Goal: Find specific page/section: Find specific page/section

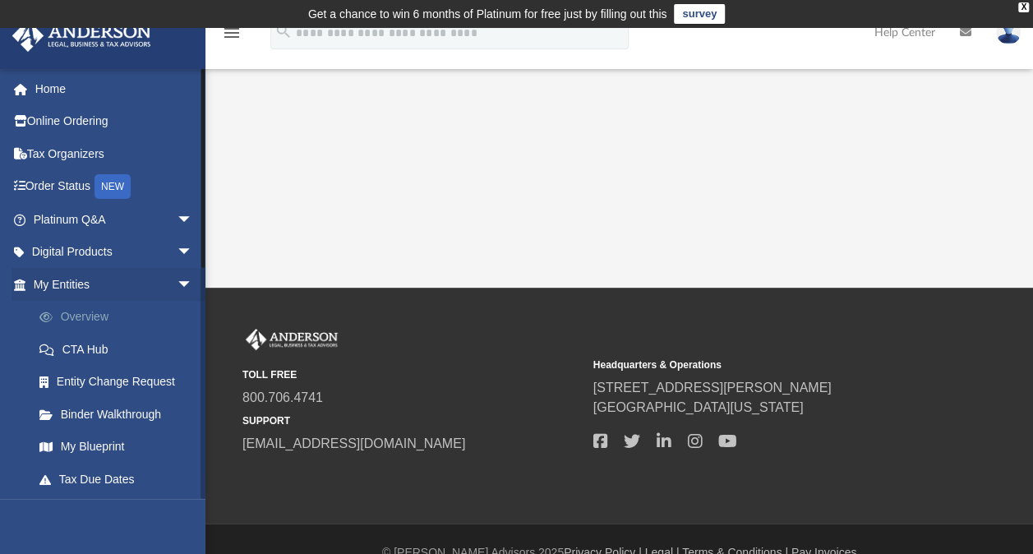
click at [86, 316] on link "Overview" at bounding box center [120, 317] width 195 height 33
click at [97, 224] on link "Platinum Q&A arrow_drop_down" at bounding box center [115, 219] width 206 height 33
click at [90, 291] on link "My Entities arrow_drop_down" at bounding box center [115, 284] width 206 height 33
click at [81, 159] on link "Tax Organizers" at bounding box center [115, 153] width 206 height 33
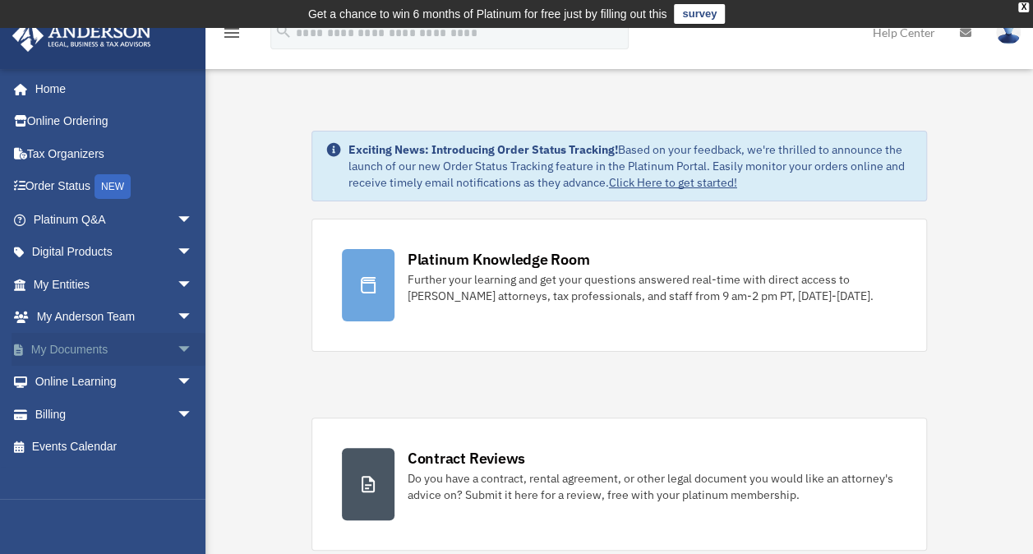
click at [177, 353] on span "arrow_drop_down" at bounding box center [193, 350] width 33 height 34
click at [177, 353] on span "arrow_drop_up" at bounding box center [193, 350] width 33 height 34
click at [177, 353] on span "arrow_drop_down" at bounding box center [193, 350] width 33 height 34
click at [177, 344] on span "arrow_drop_up" at bounding box center [193, 350] width 33 height 34
click at [177, 341] on span "arrow_drop_down" at bounding box center [193, 350] width 33 height 34
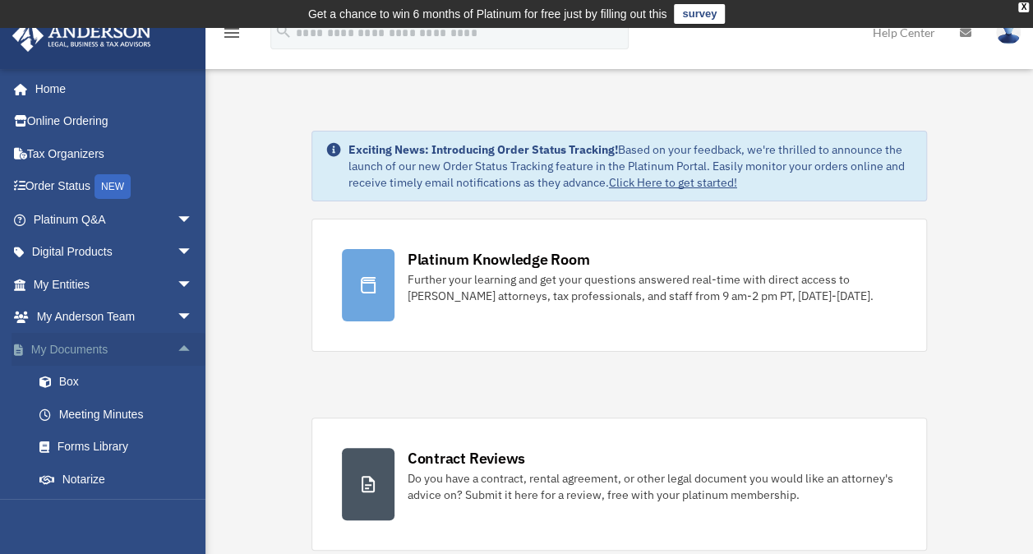
click at [177, 341] on span "arrow_drop_up" at bounding box center [193, 350] width 33 height 34
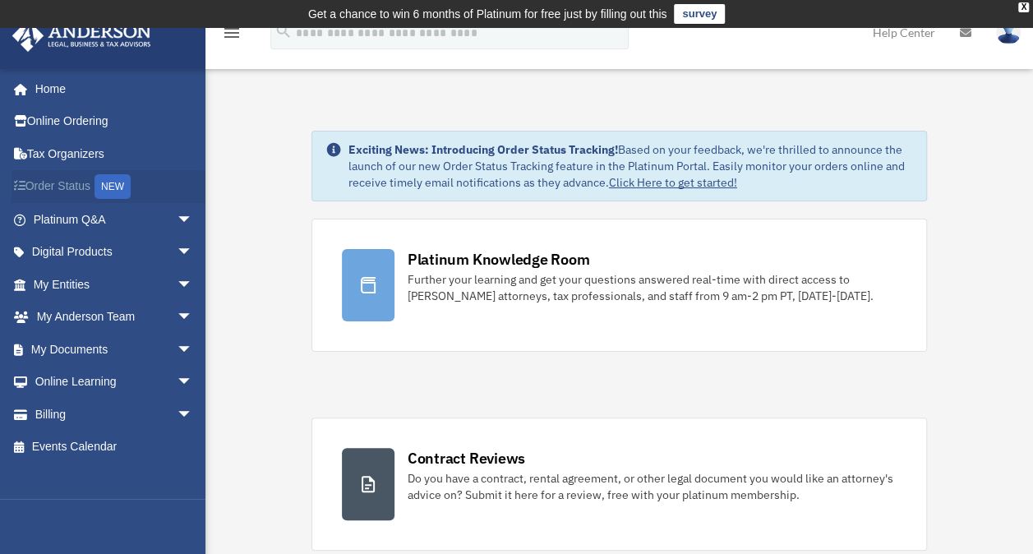
click at [178, 178] on link "Order Status NEW" at bounding box center [115, 187] width 206 height 34
click at [90, 229] on link "Platinum Q&A arrow_drop_down" at bounding box center [115, 219] width 206 height 33
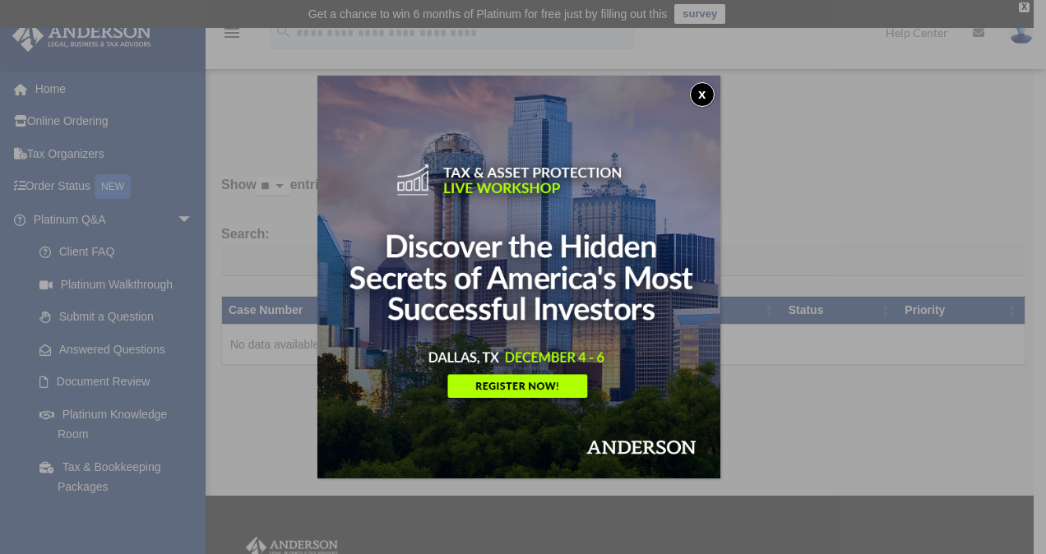
click at [709, 92] on button "x" at bounding box center [702, 94] width 25 height 25
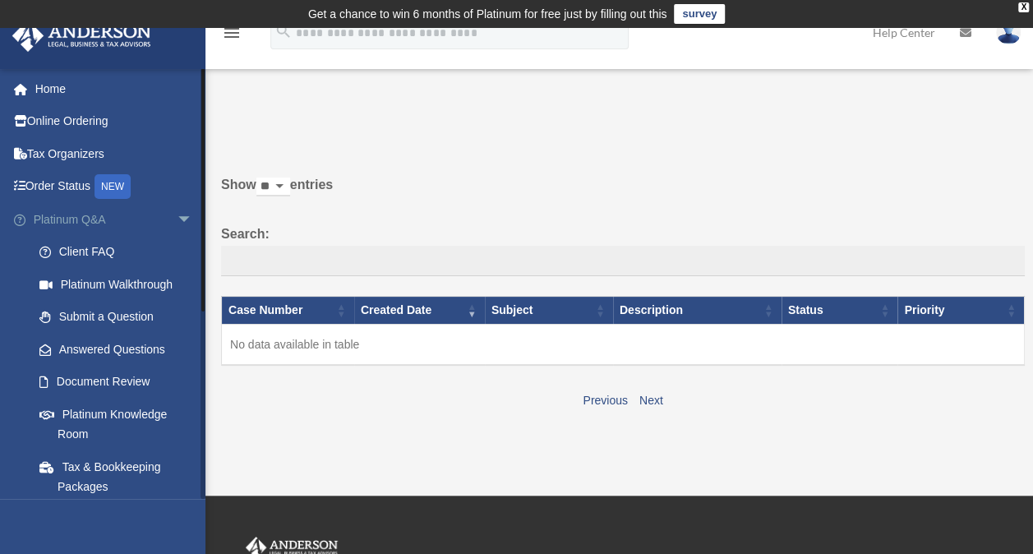
click at [177, 226] on span "arrow_drop_down" at bounding box center [193, 220] width 33 height 34
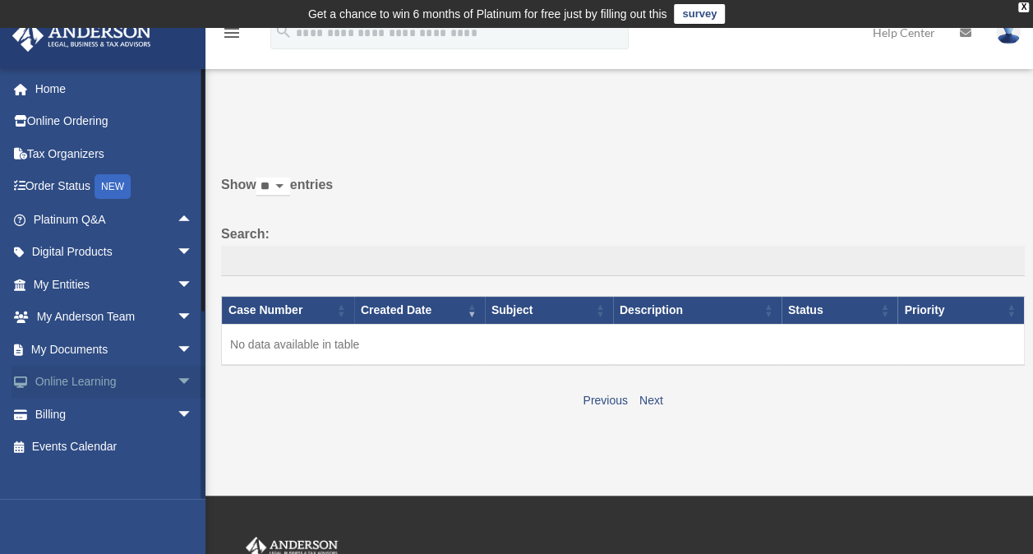
click at [90, 378] on link "Online Learning arrow_drop_down" at bounding box center [115, 382] width 206 height 33
click at [107, 298] on link "My Entities arrow_drop_down" at bounding box center [115, 284] width 206 height 33
click at [103, 350] on link "My Documents arrow_drop_down" at bounding box center [115, 349] width 206 height 33
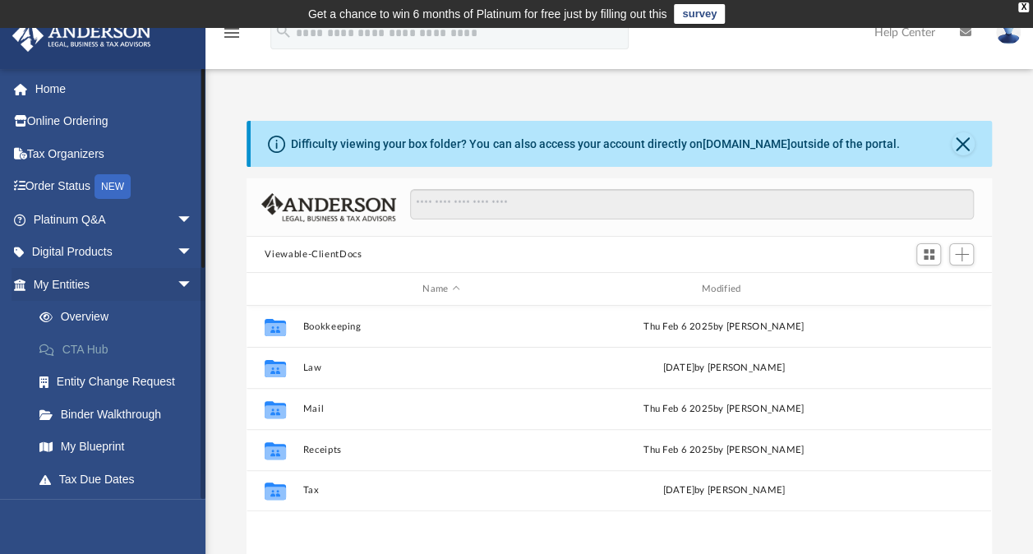
scroll to position [361, 732]
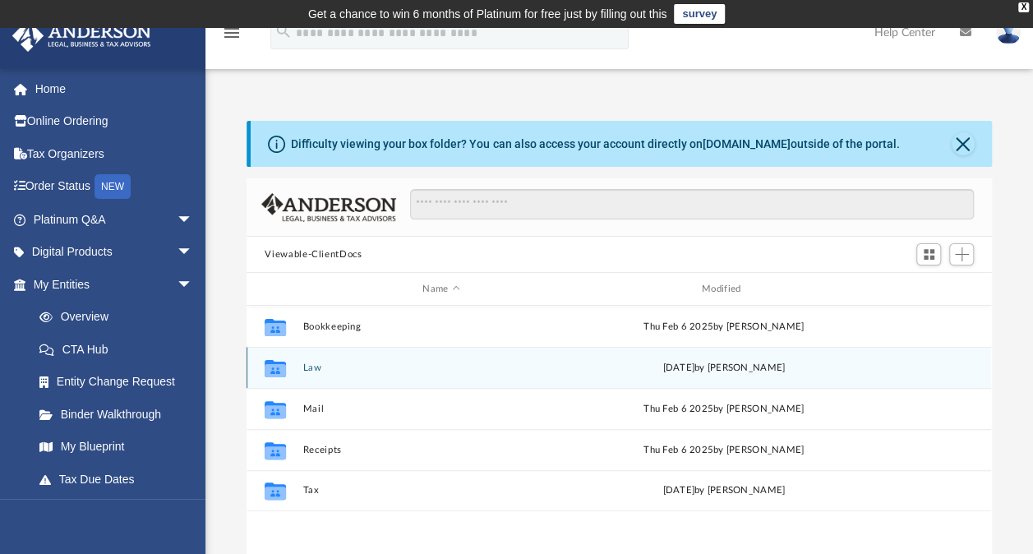
click at [577, 367] on button "Law" at bounding box center [441, 367] width 276 height 11
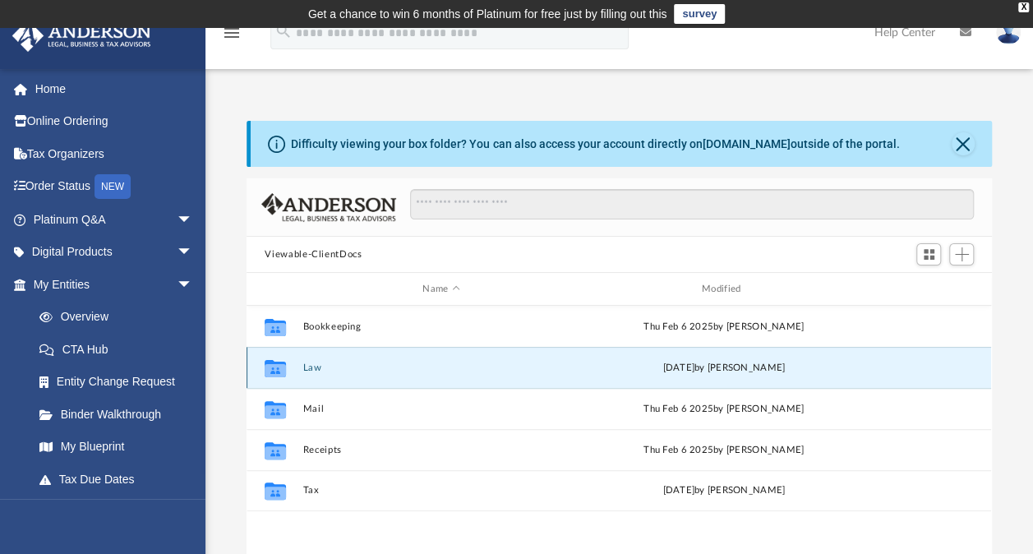
click at [854, 380] on div "Collaborated Folder Law [DATE] by [PERSON_NAME]" at bounding box center [619, 367] width 745 height 41
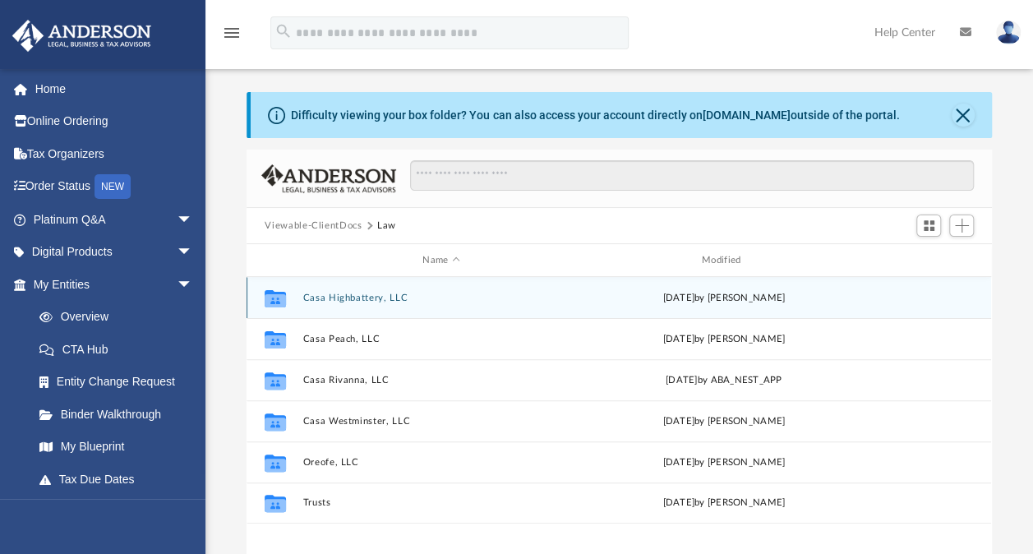
scroll to position [55, 0]
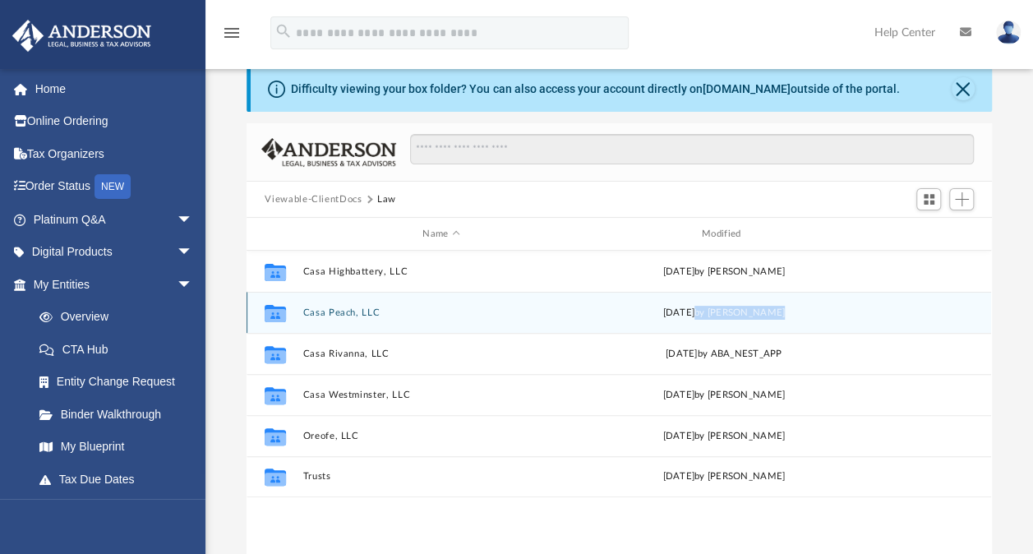
click at [847, 318] on div "[DATE] by [PERSON_NAME]" at bounding box center [724, 313] width 276 height 15
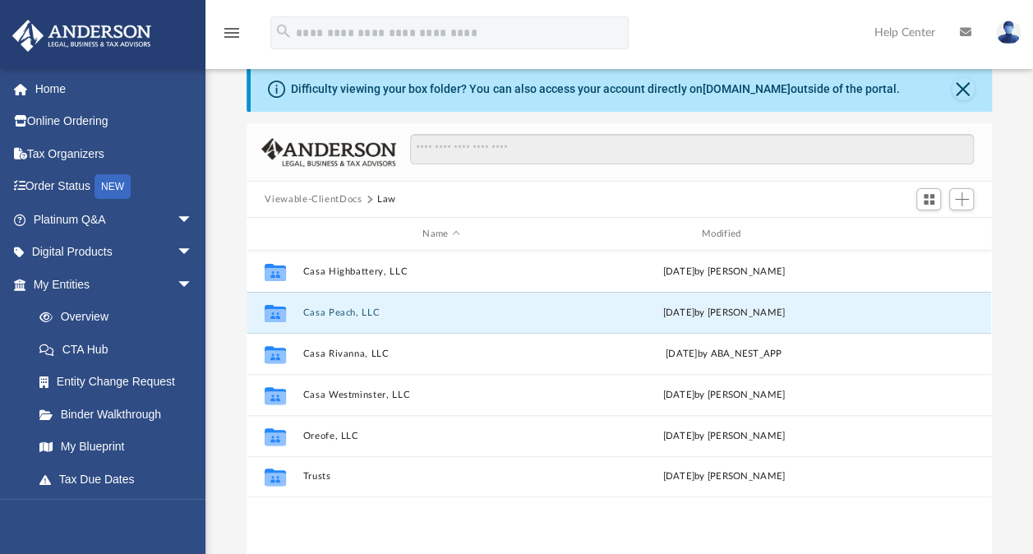
click at [321, 197] on button "Viewable-ClientDocs" at bounding box center [313, 199] width 97 height 15
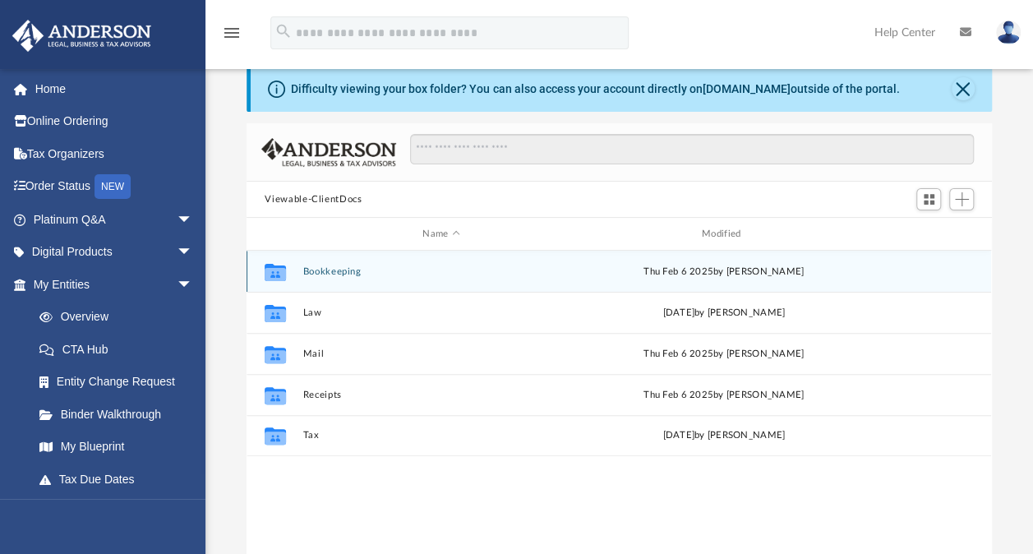
click at [332, 265] on div "Collaborated Folder Bookkeeping [DATE] by [PERSON_NAME]" at bounding box center [619, 271] width 745 height 41
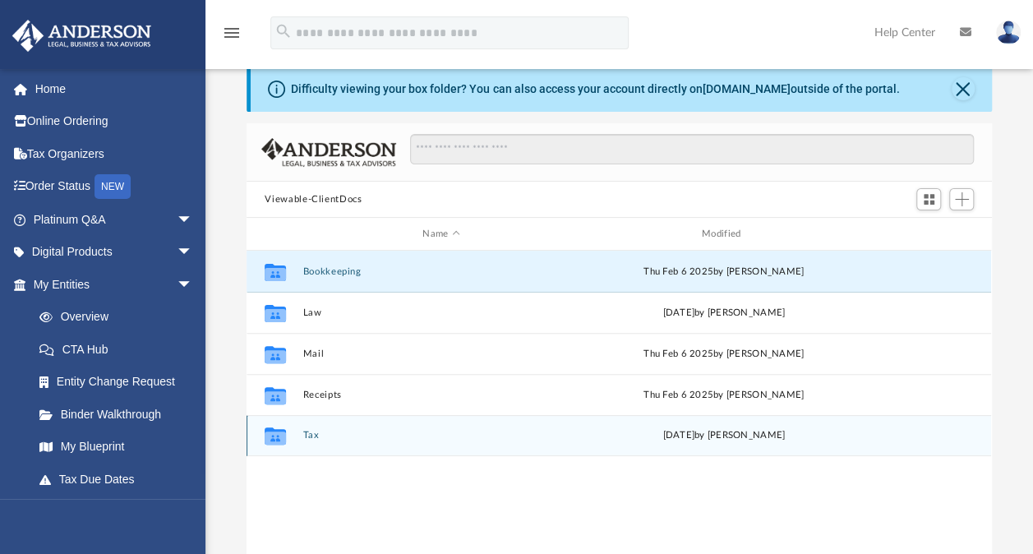
click at [302, 443] on div "Collaborated Folder Tax [DATE] by [PERSON_NAME]" at bounding box center [619, 435] width 745 height 41
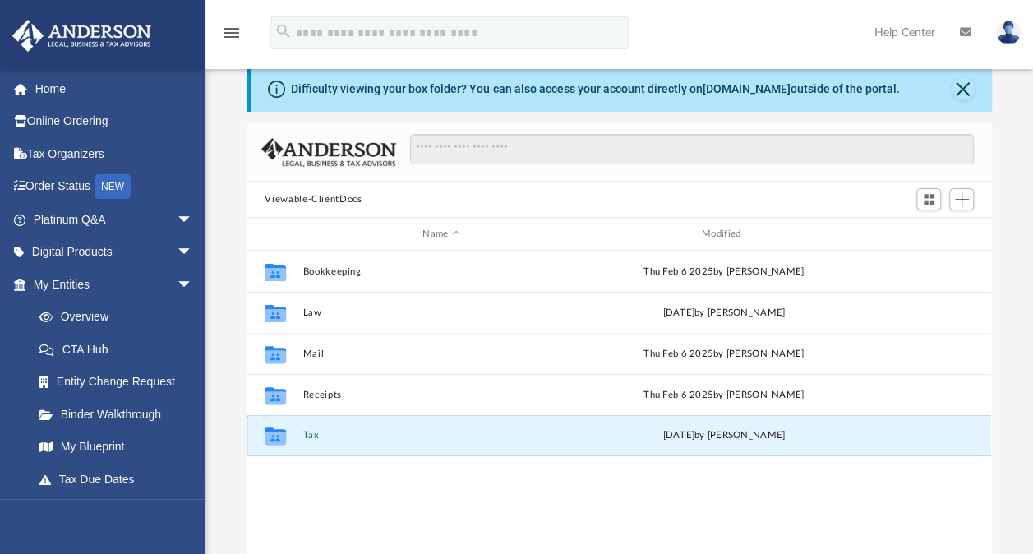
click at [314, 441] on div "Collaborated Folder Tax [DATE] by [PERSON_NAME]" at bounding box center [619, 435] width 745 height 41
click at [312, 438] on button "Tax" at bounding box center [441, 435] width 276 height 11
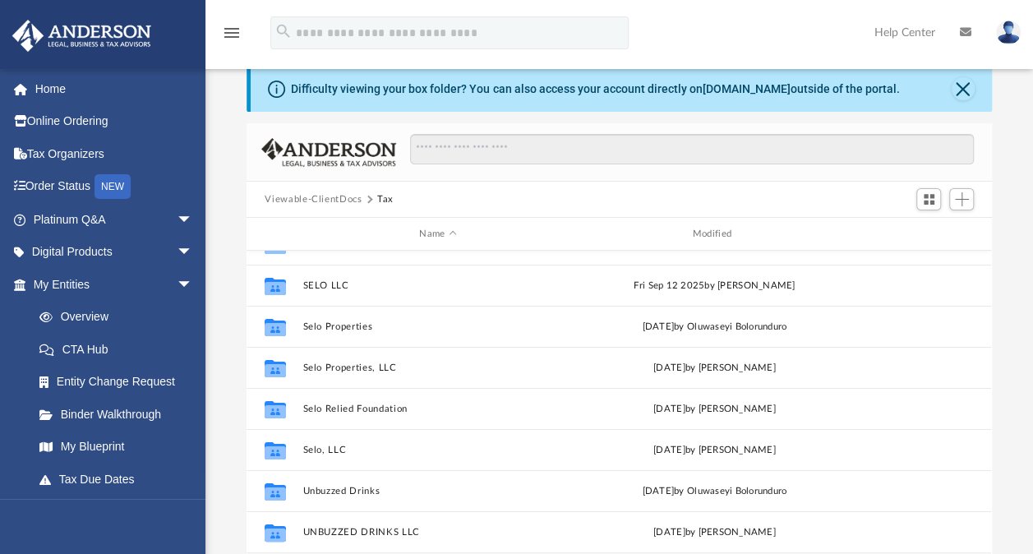
scroll to position [107, 0]
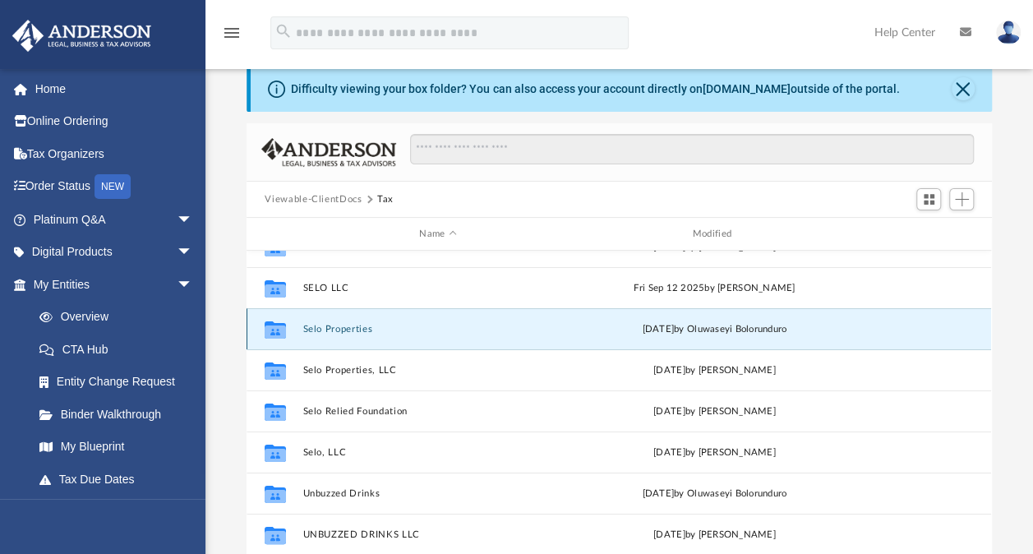
click at [339, 330] on button "Selo Properties" at bounding box center [438, 329] width 270 height 11
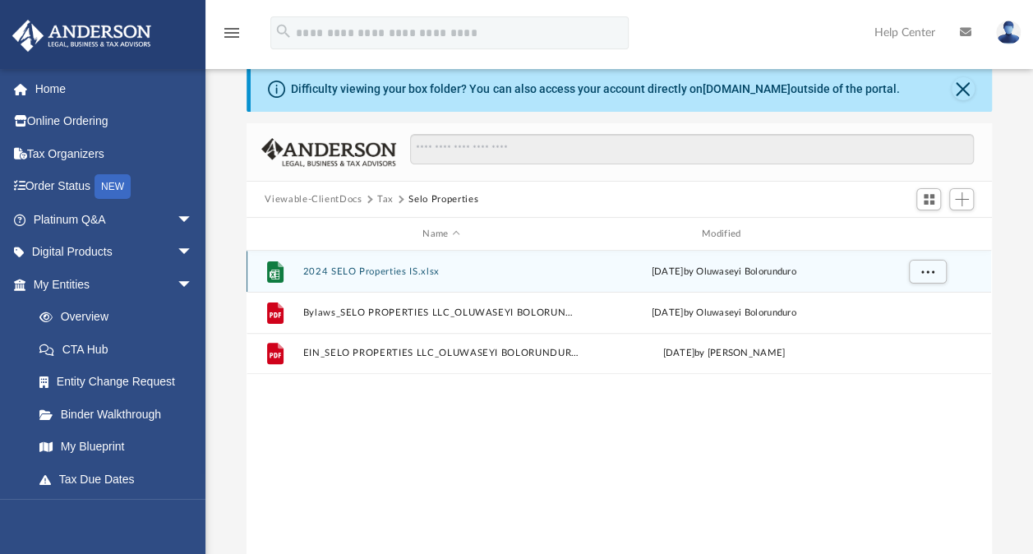
scroll to position [0, 0]
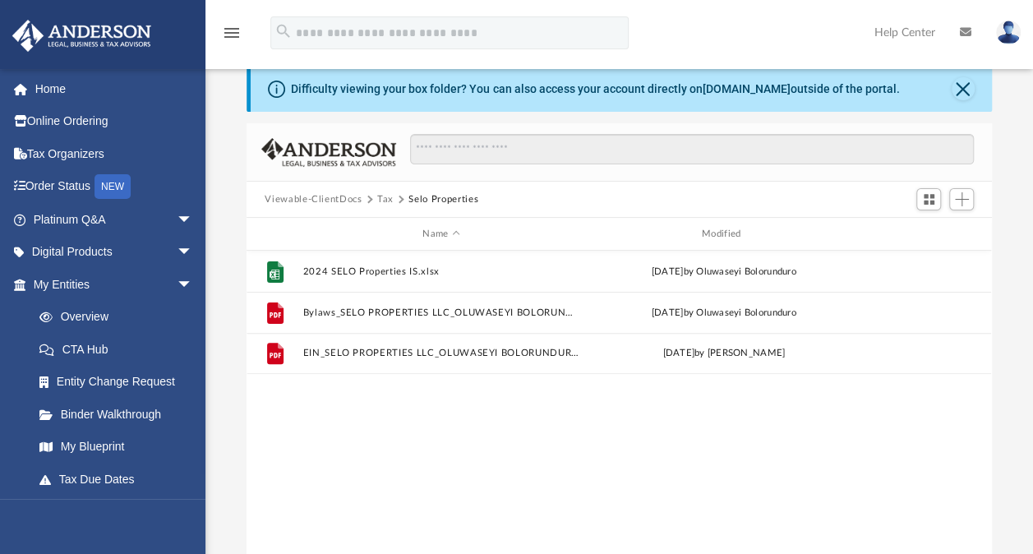
click at [388, 195] on button "Tax" at bounding box center [385, 199] width 16 height 15
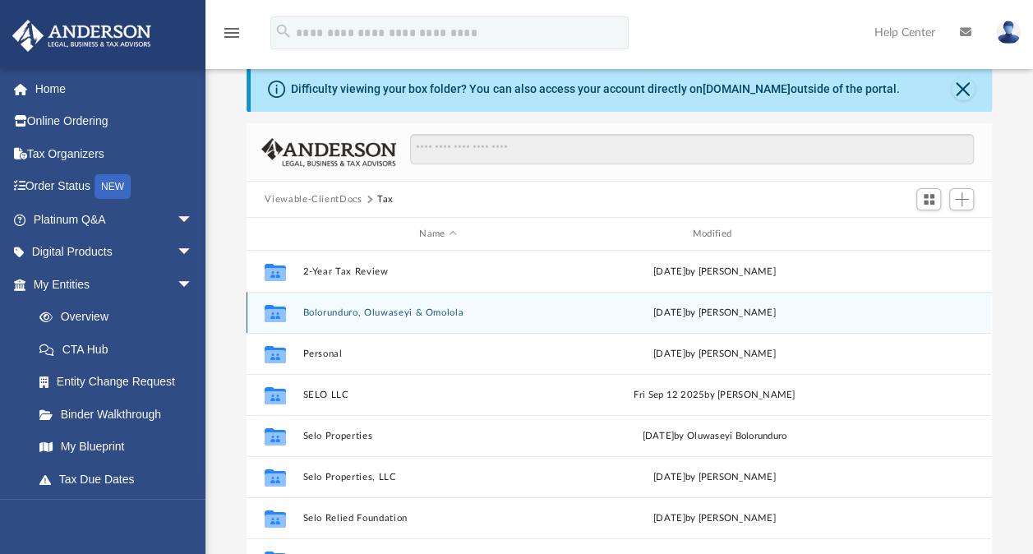
click at [413, 316] on button "Bolorunduro, Oluwaseyi & Omolola" at bounding box center [438, 312] width 270 height 11
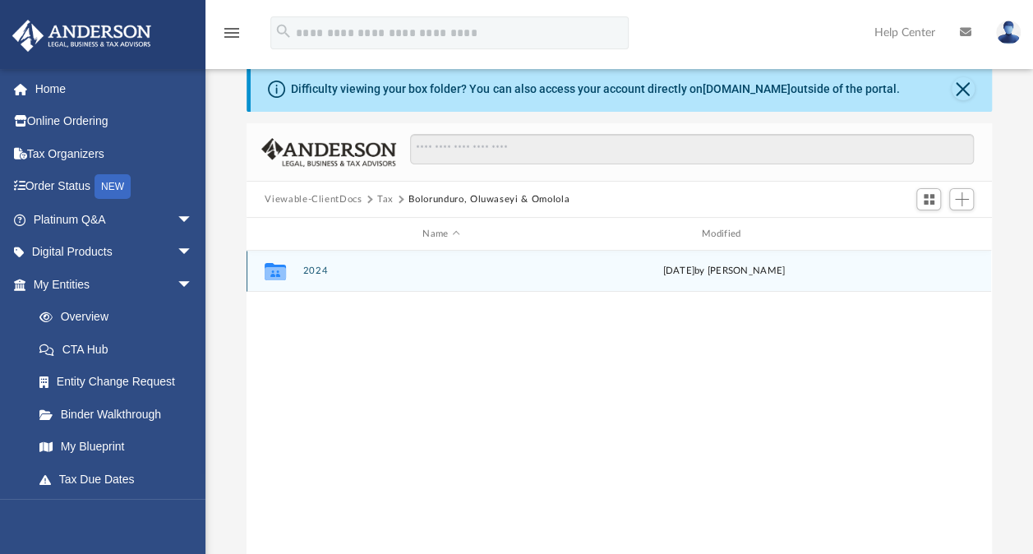
click at [314, 273] on button "2024" at bounding box center [441, 270] width 276 height 11
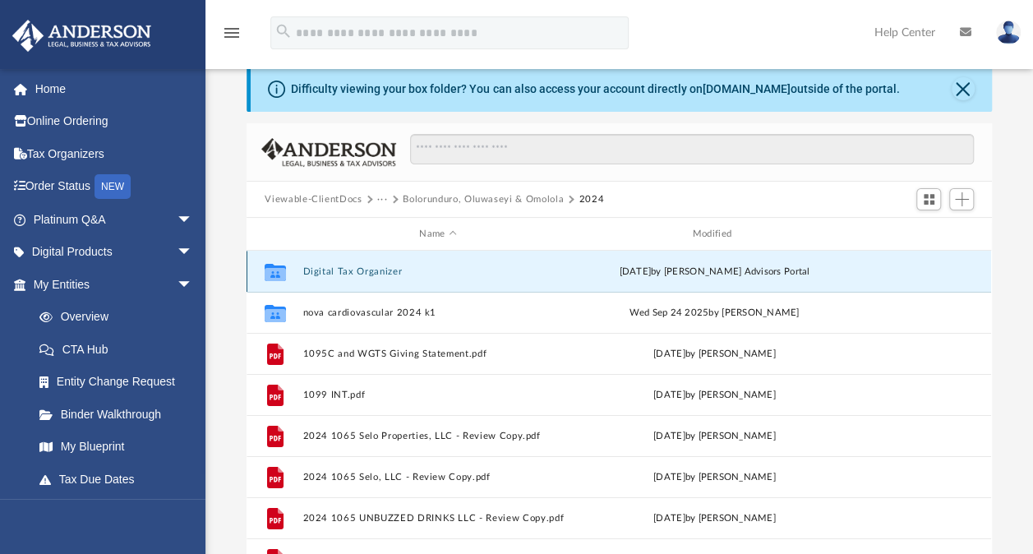
click at [332, 271] on button "Digital Tax Organizer" at bounding box center [438, 271] width 270 height 11
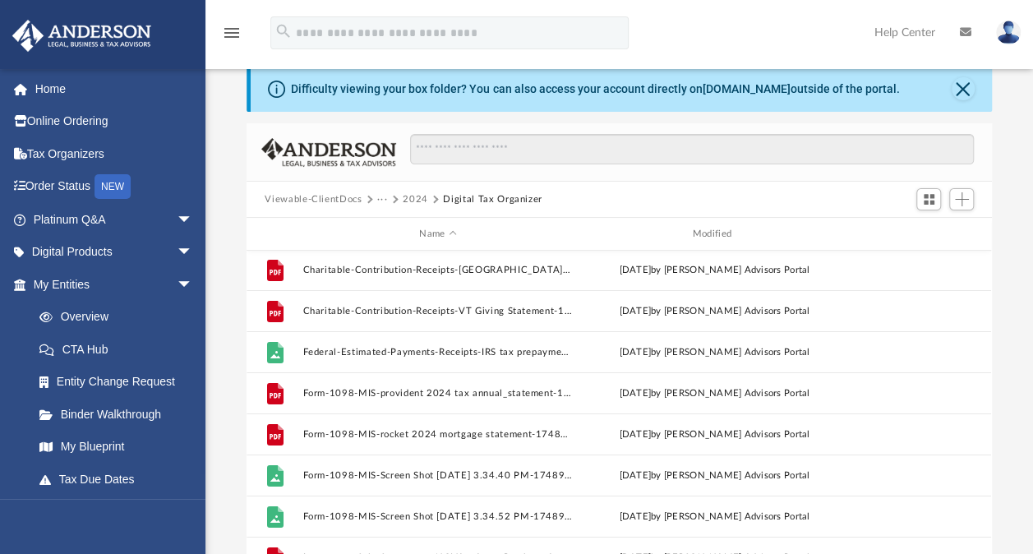
scroll to position [81, 0]
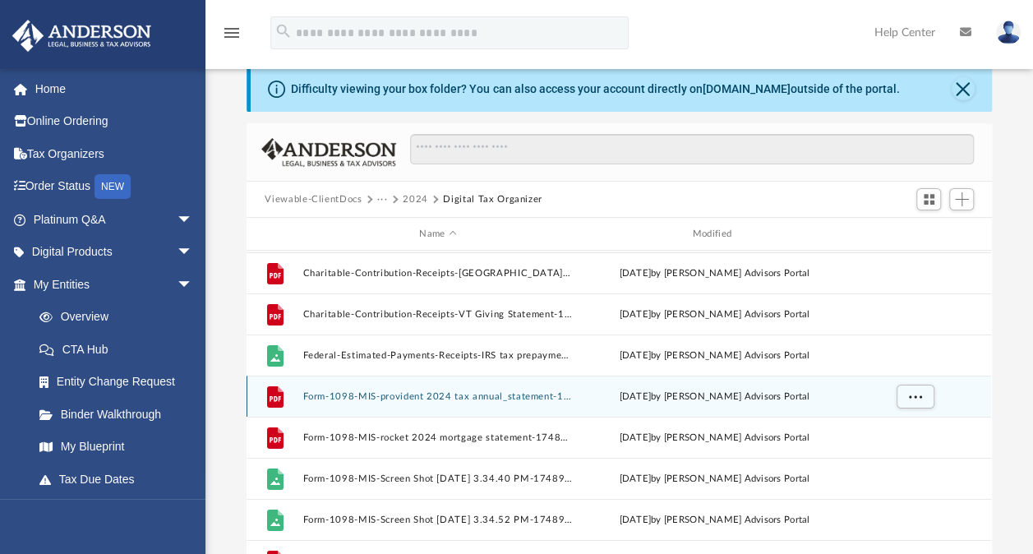
click at [475, 393] on button "Form-1098-MIS-provident 2024 tax annual_statement-1748954951683eef4763427.pdf" at bounding box center [438, 396] width 270 height 11
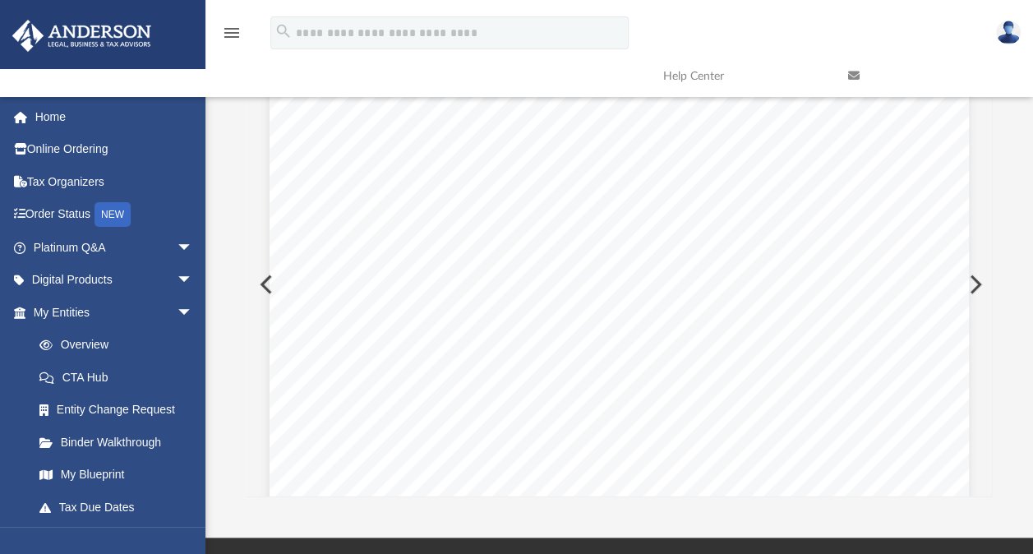
scroll to position [270, 0]
drag, startPoint x: 998, startPoint y: 284, endPoint x: 259, endPoint y: 276, distance: 739.0
click at [259, 276] on button "Preview" at bounding box center [265, 284] width 36 height 46
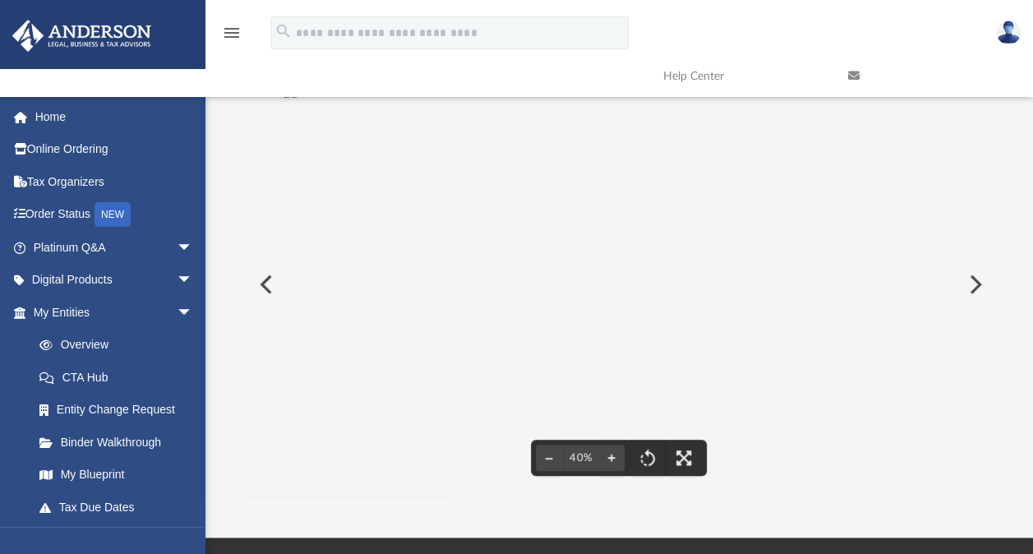
click at [267, 288] on button "Preview" at bounding box center [265, 284] width 36 height 46
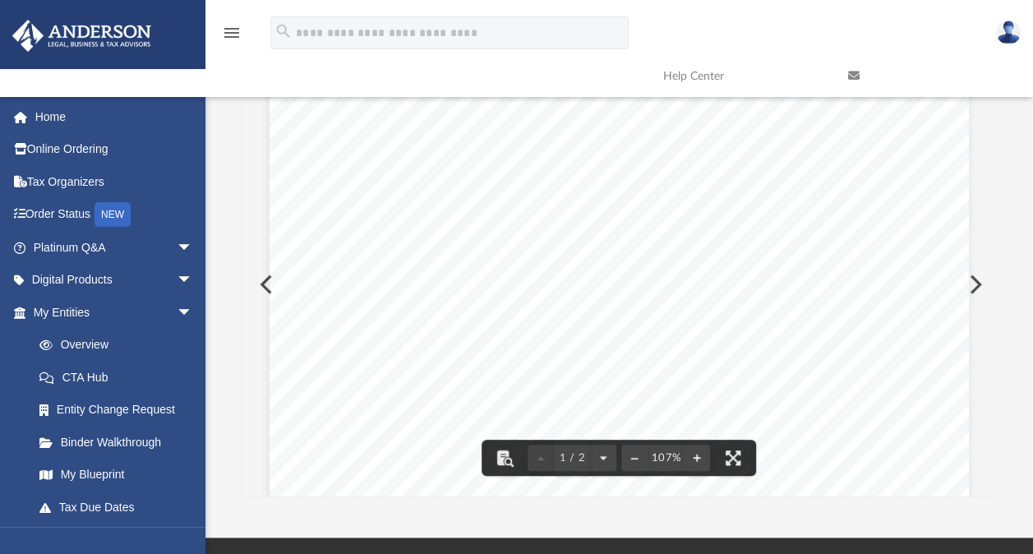
click at [256, 284] on button "Preview" at bounding box center [265, 284] width 36 height 46
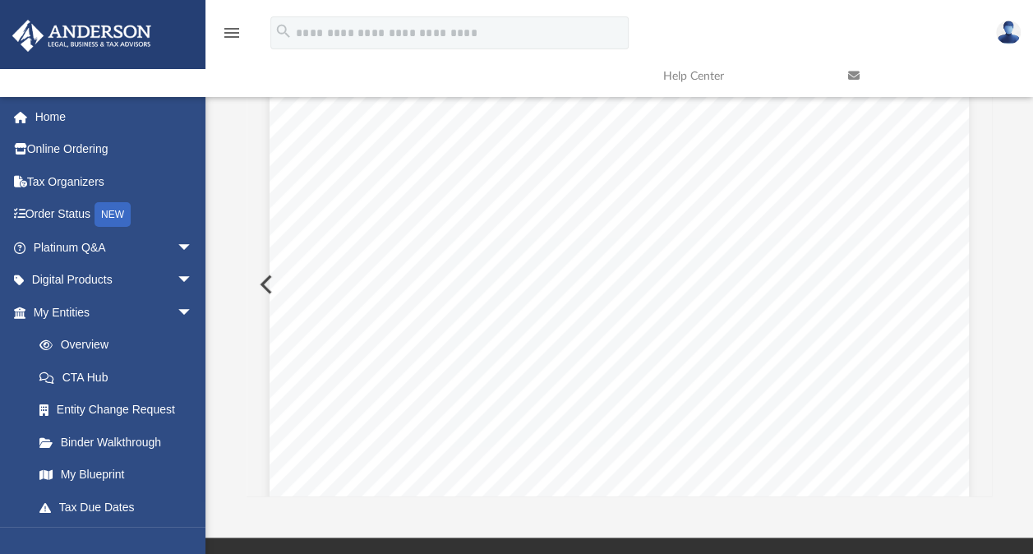
click at [256, 284] on button "Preview" at bounding box center [265, 284] width 36 height 46
click at [253, 284] on button "Preview" at bounding box center [265, 284] width 36 height 46
drag, startPoint x: 968, startPoint y: 278, endPoint x: 979, endPoint y: 283, distance: 11.8
click at [979, 283] on button "Preview" at bounding box center [974, 284] width 36 height 46
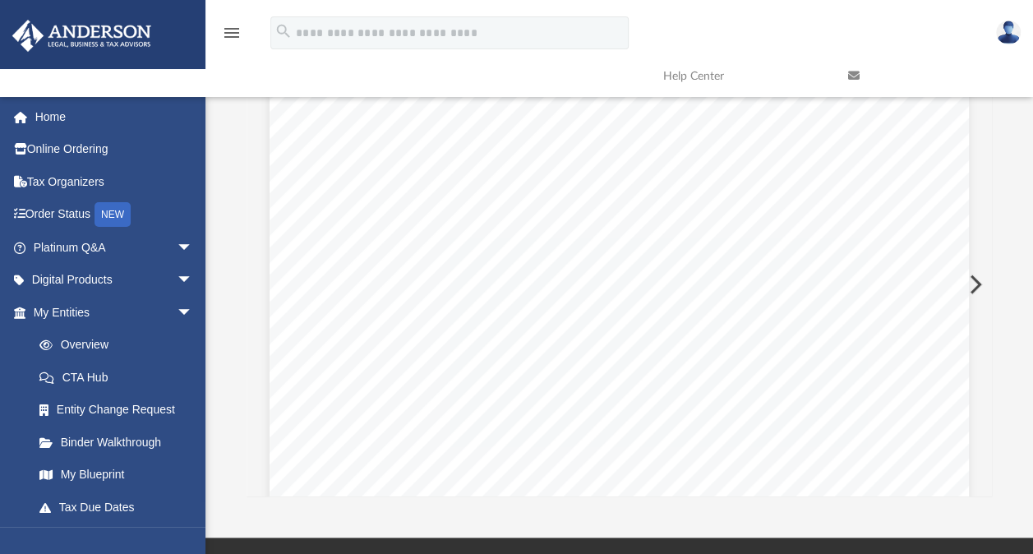
click at [979, 283] on button "Preview" at bounding box center [974, 284] width 36 height 46
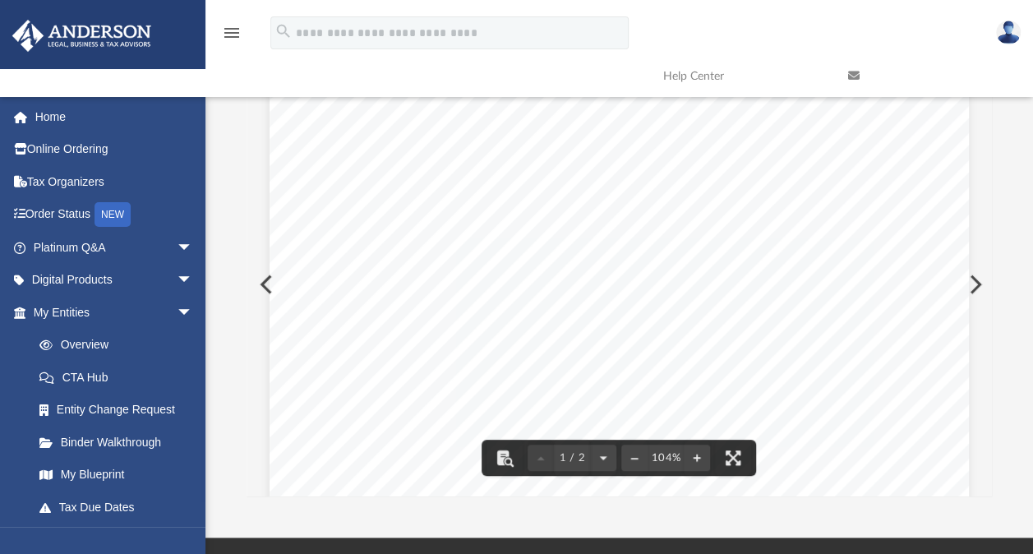
click at [978, 289] on button "Preview" at bounding box center [974, 284] width 36 height 46
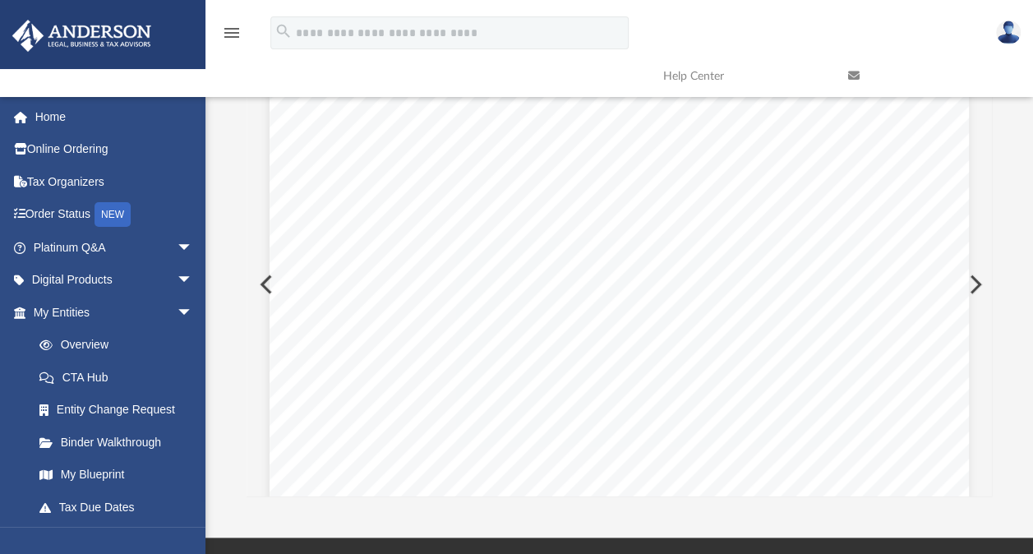
click at [970, 287] on button "Preview" at bounding box center [974, 284] width 36 height 46
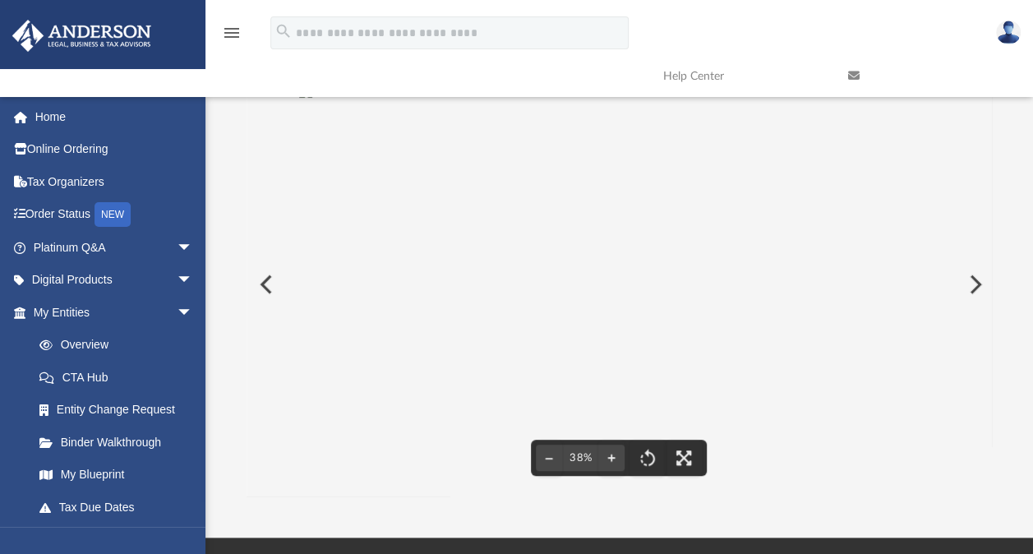
click at [736, 99] on img "File preview" at bounding box center [618, 92] width 639 height 15
click at [736, 87] on img "File preview" at bounding box center [619, 79] width 745 height 15
click at [736, 105] on img "File preview" at bounding box center [619, 97] width 620 height 15
click at [904, 87] on img "File preview" at bounding box center [620, 79] width 744 height 15
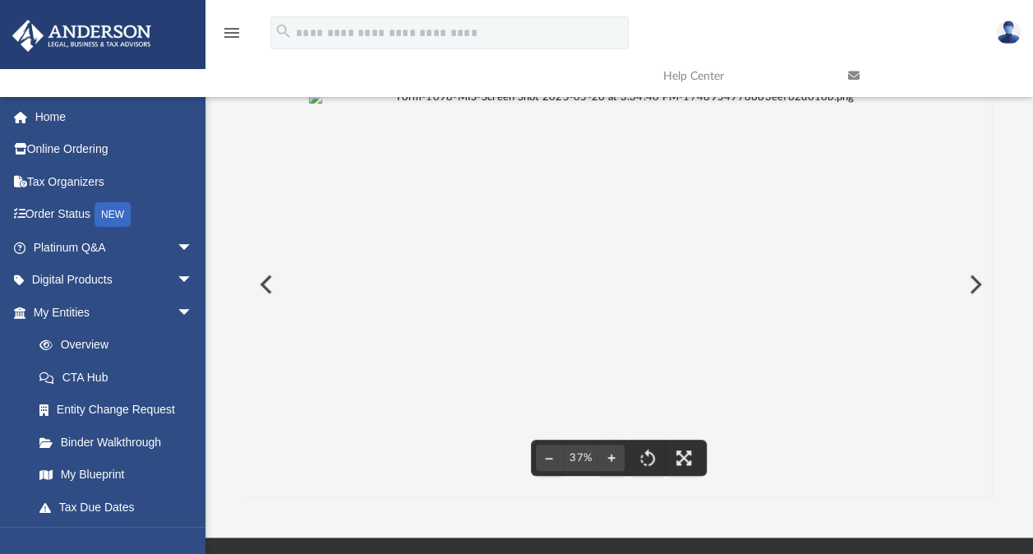
click at [904, 105] on img "File preview" at bounding box center [619, 97] width 620 height 15
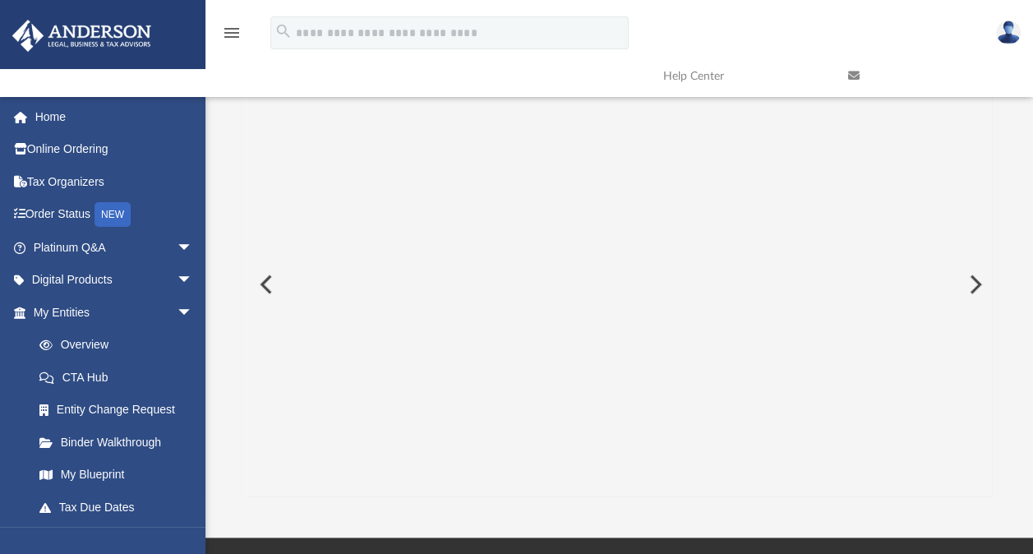
click at [977, 290] on button "Preview" at bounding box center [974, 284] width 36 height 46
click at [867, 99] on img "File preview" at bounding box center [618, 92] width 639 height 15
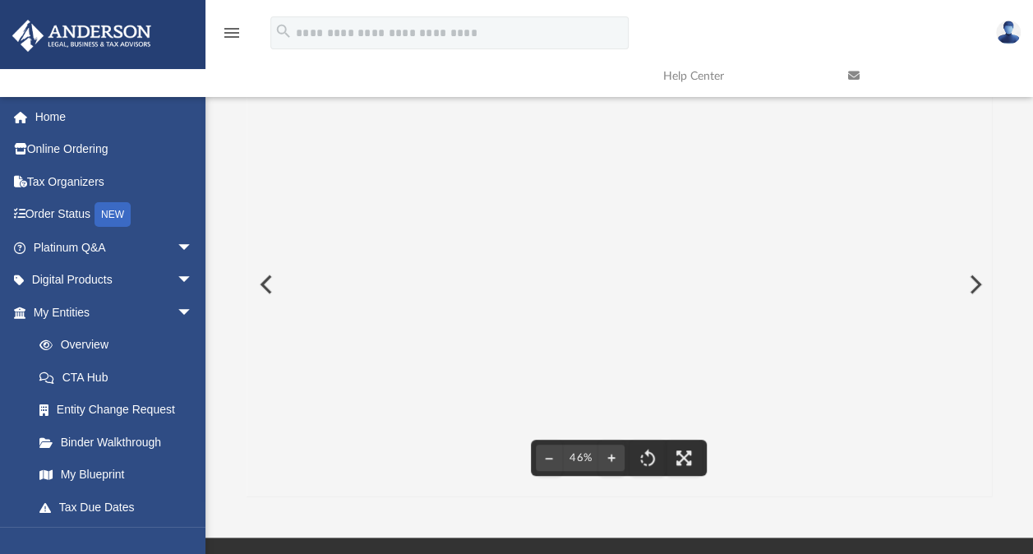
drag, startPoint x: 766, startPoint y: 164, endPoint x: 725, endPoint y: 169, distance: 41.4
click at [725, 87] on img "File preview" at bounding box center [619, 79] width 745 height 15
click at [725, 105] on img "File preview" at bounding box center [619, 97] width 620 height 15
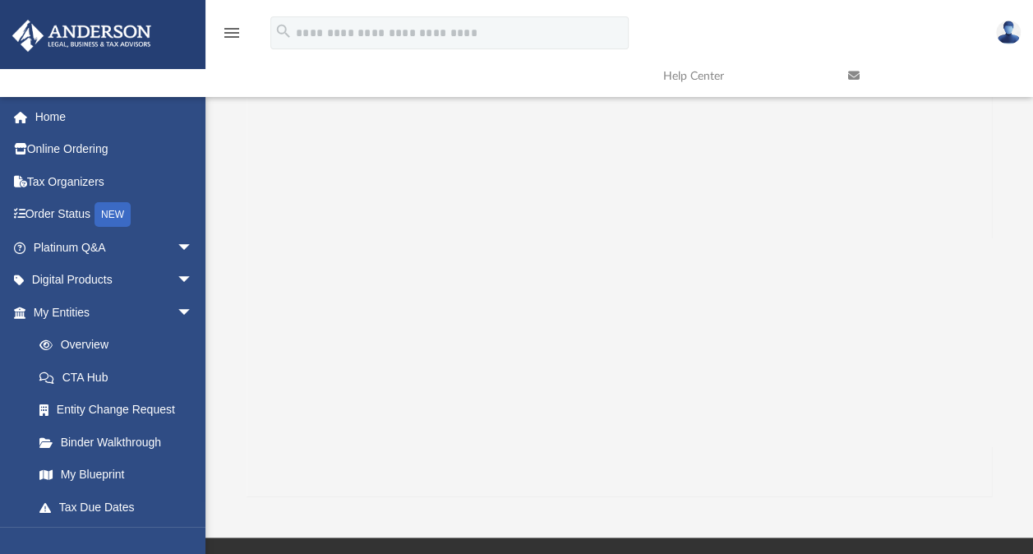
scroll to position [30, 6]
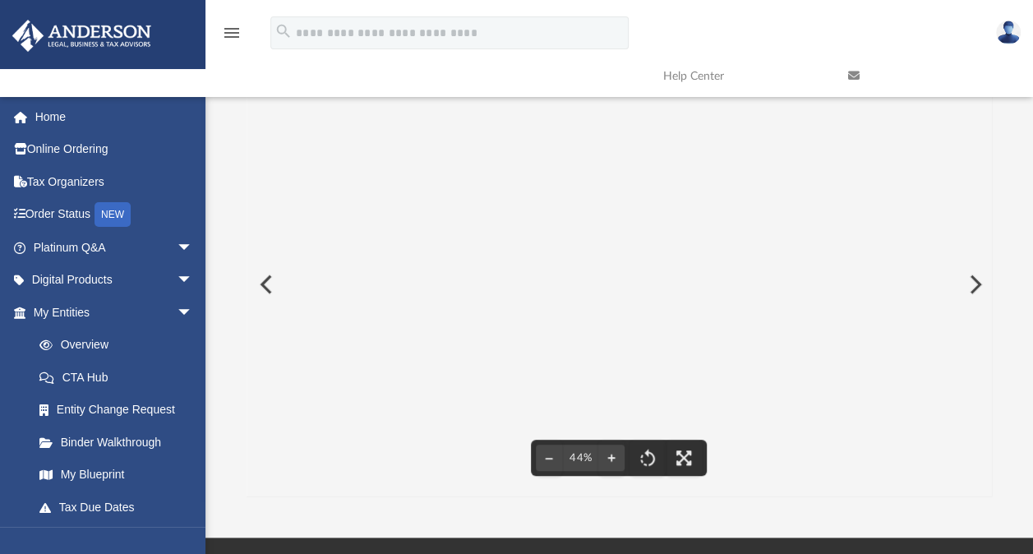
click at [972, 270] on button "Preview" at bounding box center [974, 284] width 36 height 46
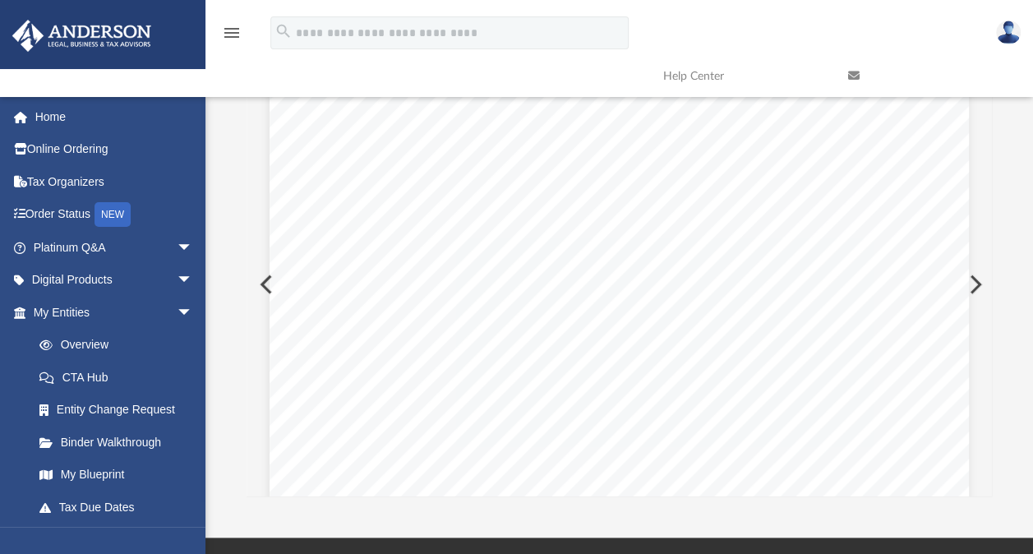
click at [978, 281] on button "Preview" at bounding box center [974, 284] width 36 height 46
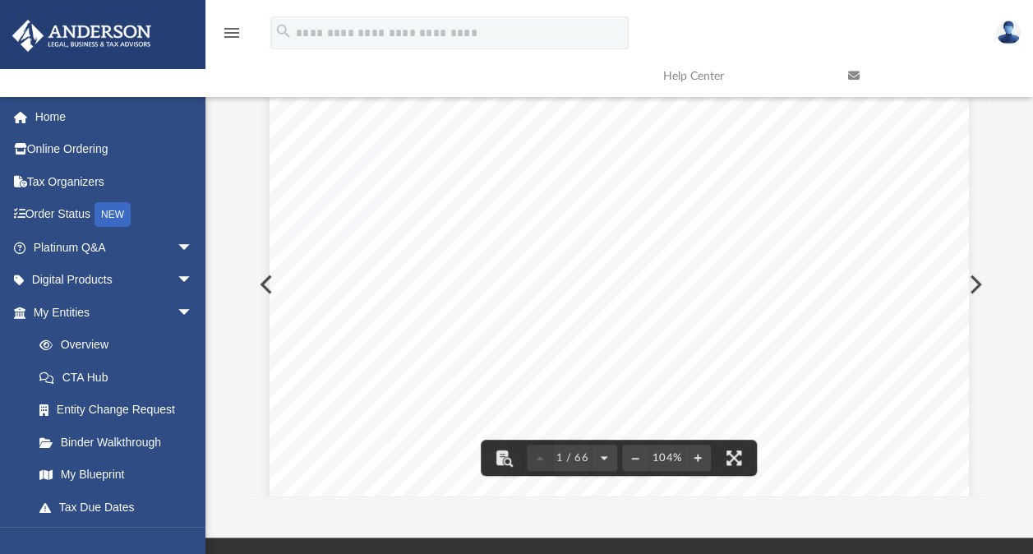
click at [970, 291] on button "Preview" at bounding box center [974, 284] width 36 height 46
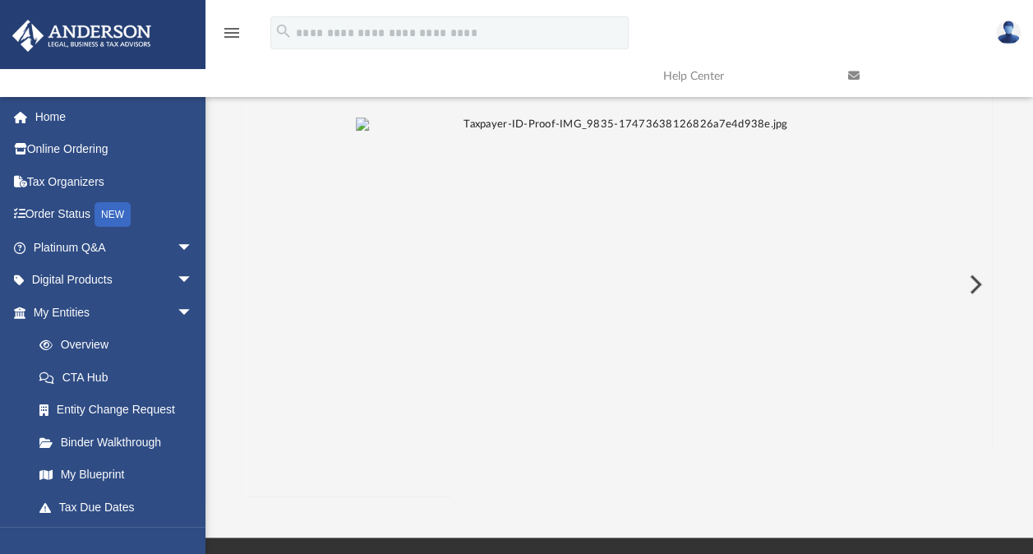
click at [970, 291] on button "Preview" at bounding box center [974, 284] width 36 height 46
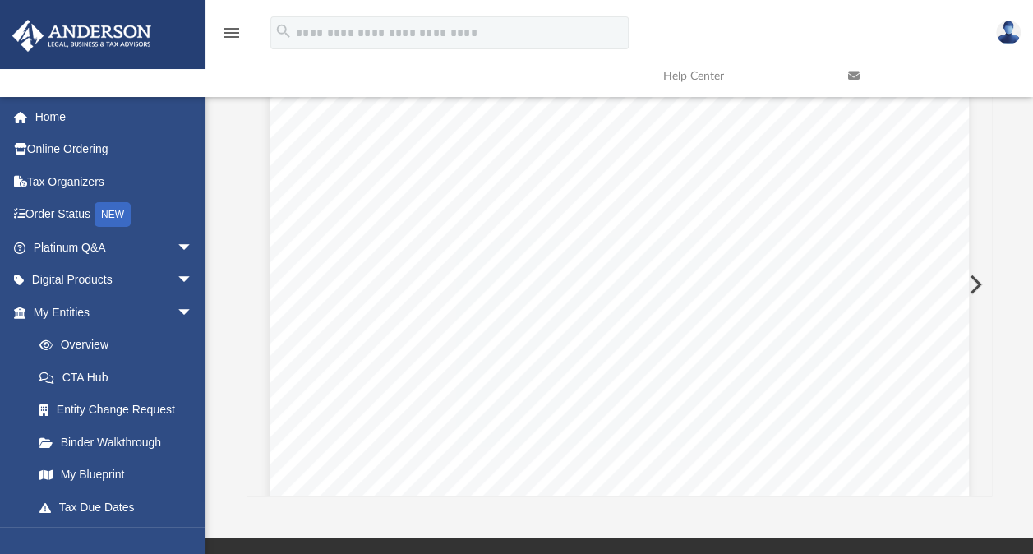
click at [970, 291] on button "Preview" at bounding box center [974, 284] width 36 height 46
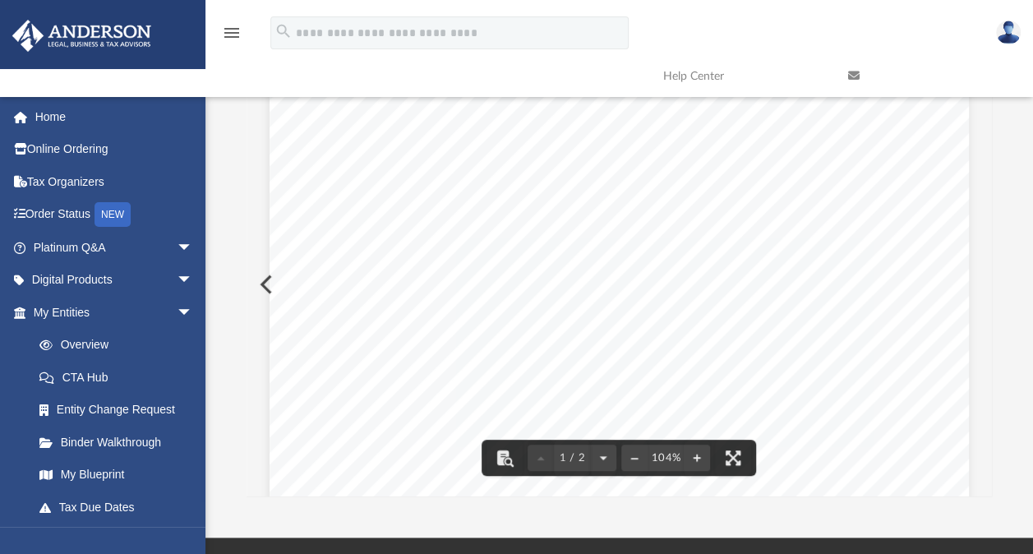
click at [960, 362] on div "2024 W-2 and EARNINGS SUMMARY This blue section is your Earnings Summary which …" at bounding box center [619, 537] width 699 height 905
click at [270, 285] on div "2024 W-2 and EARNINGS SUMMARY This blue section is your Earnings Summary which …" at bounding box center [619, 537] width 699 height 905
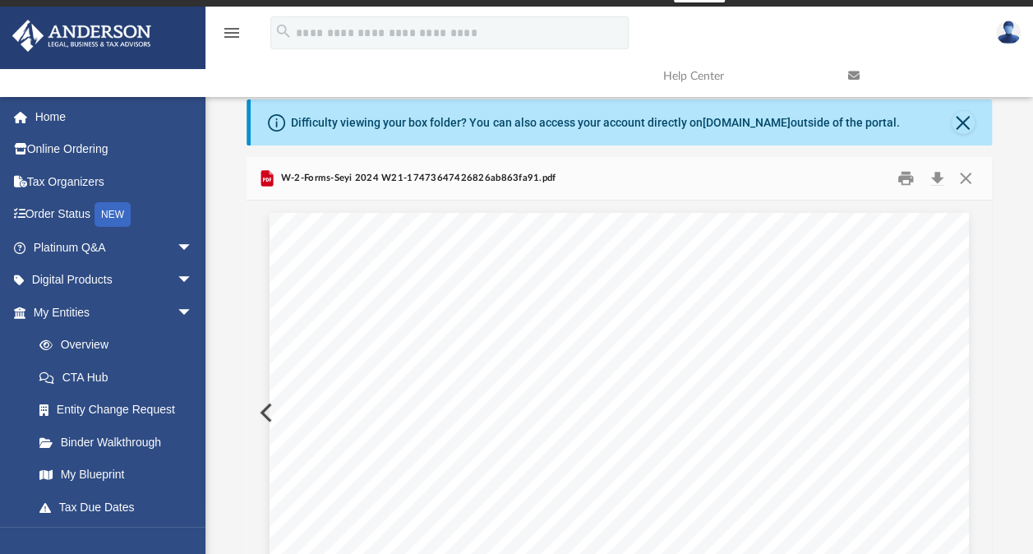
scroll to position [0, 0]
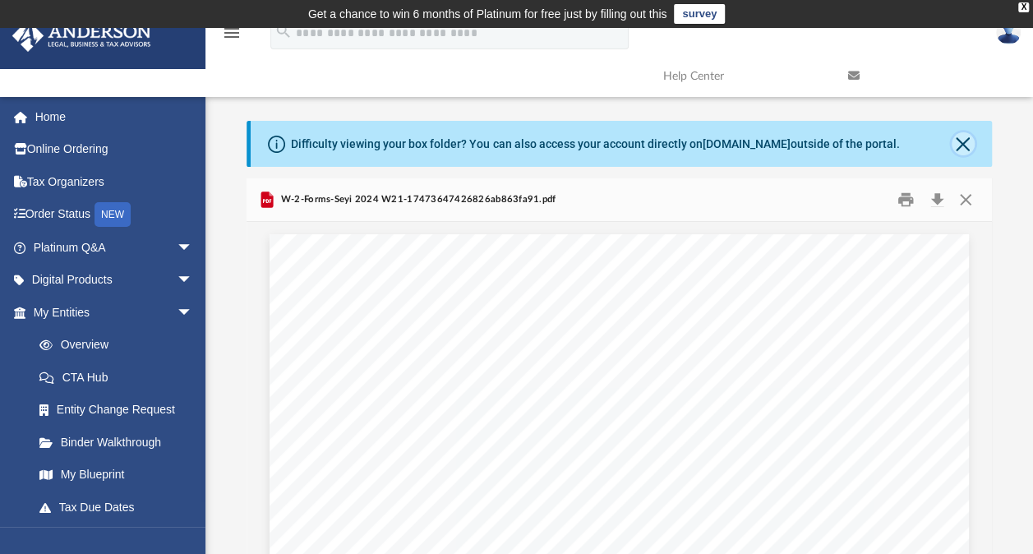
click at [970, 150] on button "Close" at bounding box center [963, 143] width 23 height 23
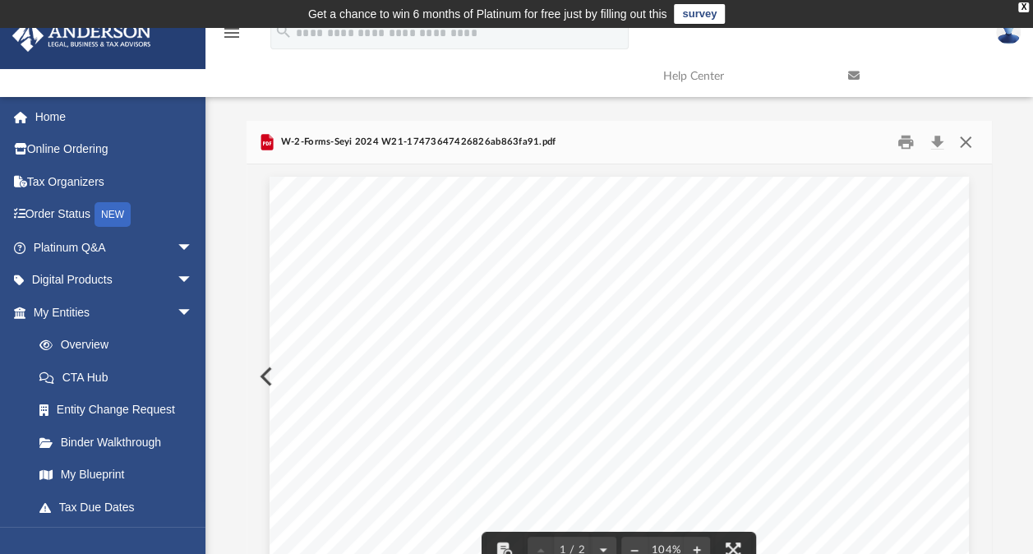
click at [963, 136] on button "Close" at bounding box center [966, 142] width 30 height 25
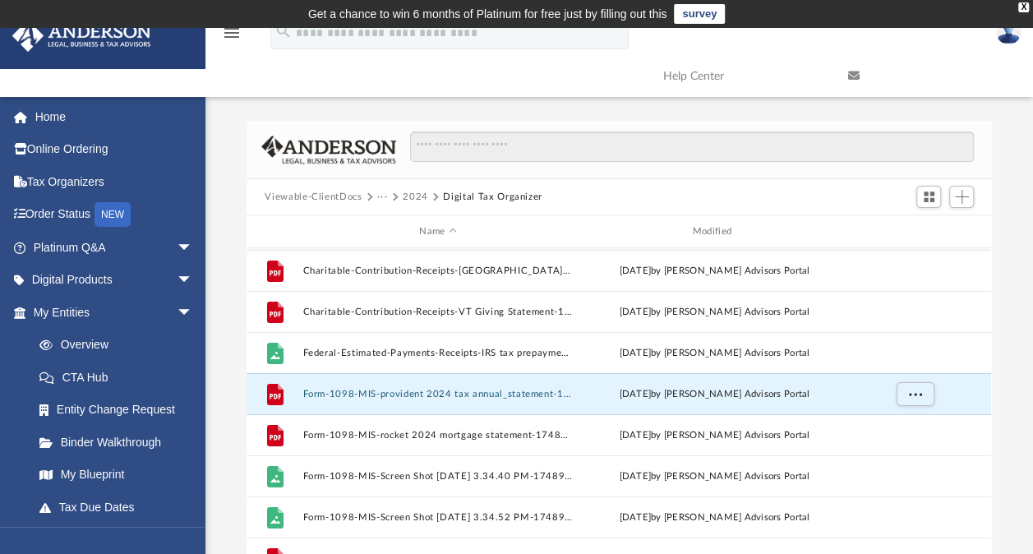
click at [421, 192] on button "2024" at bounding box center [415, 197] width 25 height 15
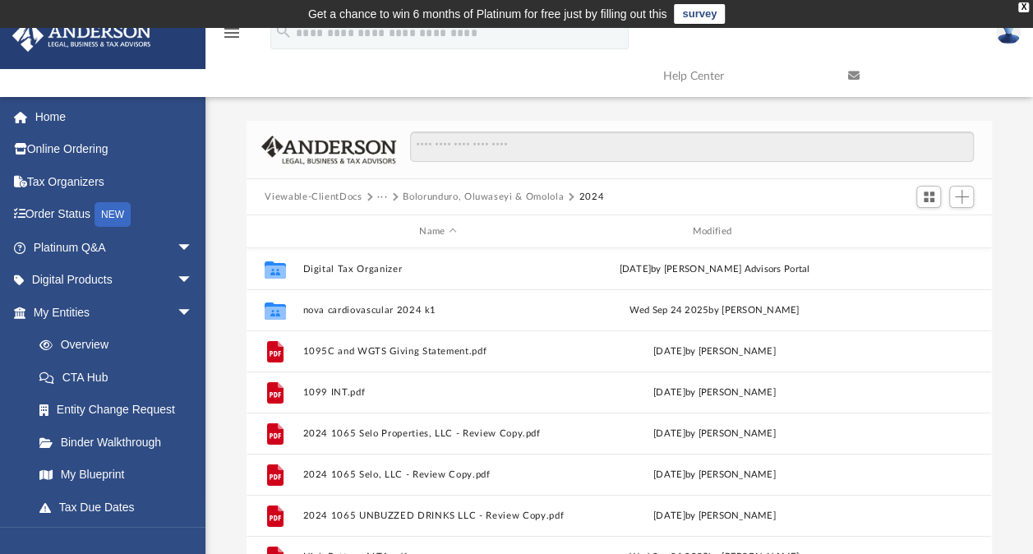
click at [413, 192] on button "Bolorunduro, Oluwaseyi & Omolola" at bounding box center [483, 197] width 161 height 15
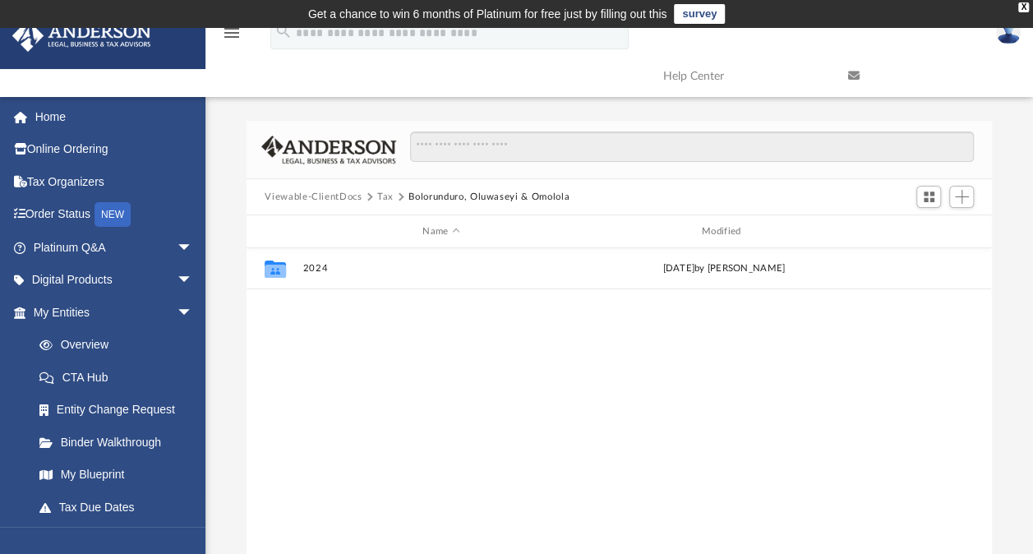
click at [369, 196] on span at bounding box center [369, 197] width 8 height 8
click at [362, 196] on span "Viewable-ClientDocs" at bounding box center [321, 197] width 113 height 15
click at [344, 195] on button "Viewable-ClientDocs" at bounding box center [313, 197] width 97 height 15
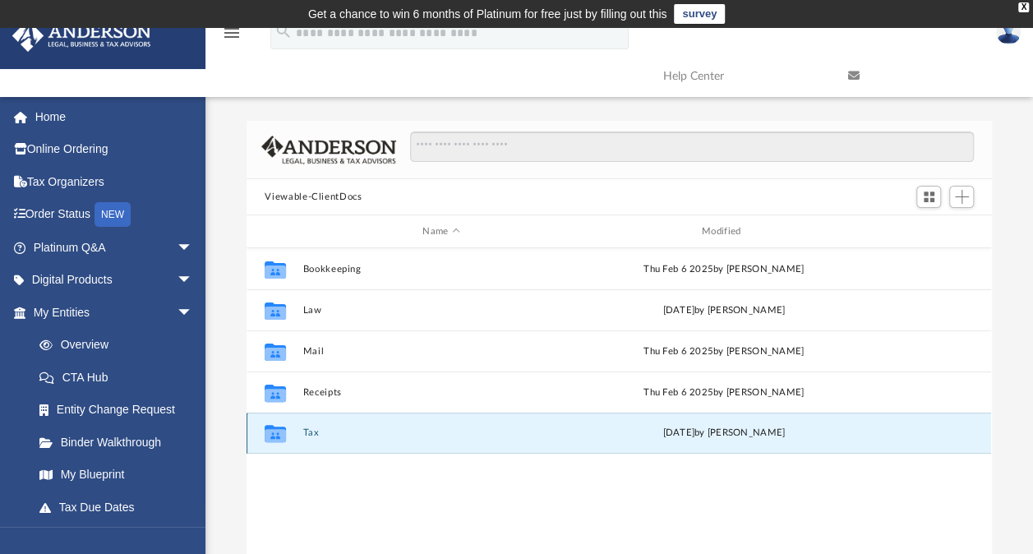
click at [311, 432] on button "Tax" at bounding box center [441, 432] width 276 height 11
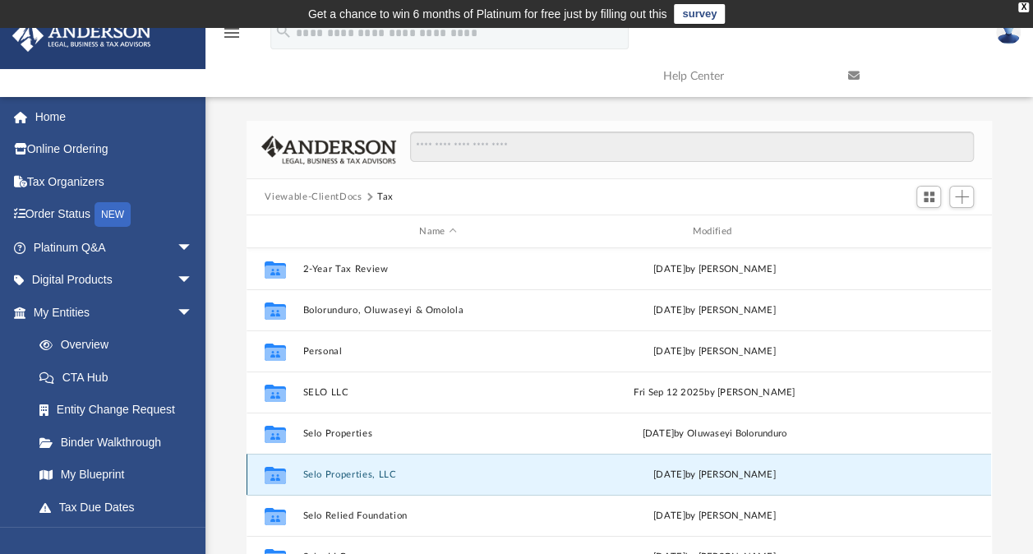
click at [370, 472] on button "Selo Properties, LLC" at bounding box center [438, 474] width 270 height 11
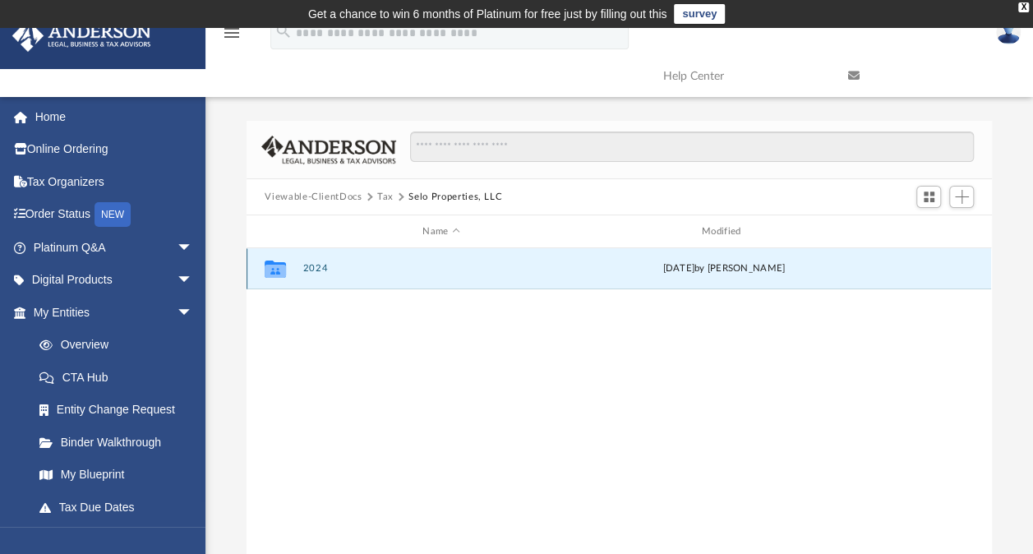
click at [313, 270] on button "2024" at bounding box center [441, 268] width 276 height 11
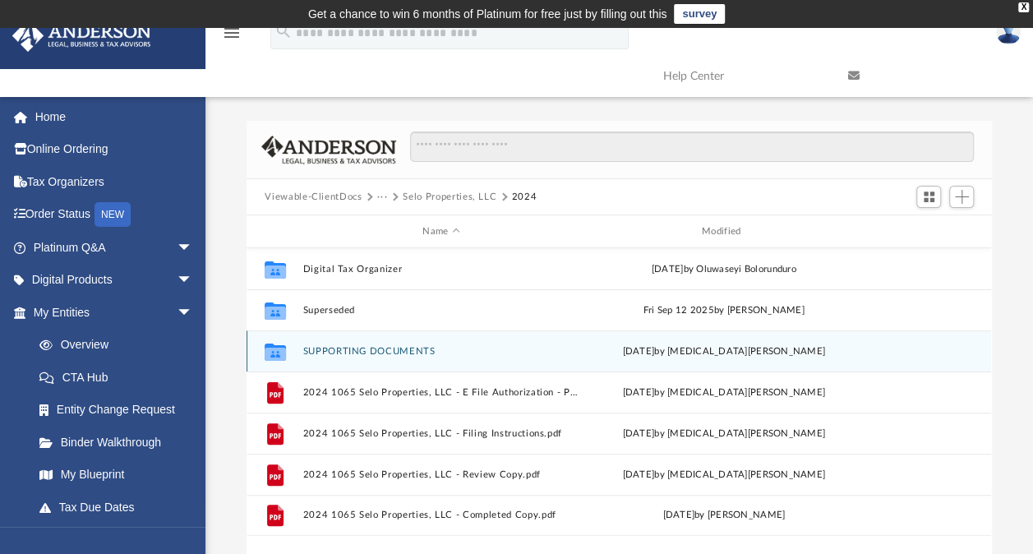
click at [425, 343] on div "Collaborated Folder SUPPORTING DOCUMENTS [DATE] by [MEDICAL_DATA][PERSON_NAME]" at bounding box center [619, 350] width 745 height 41
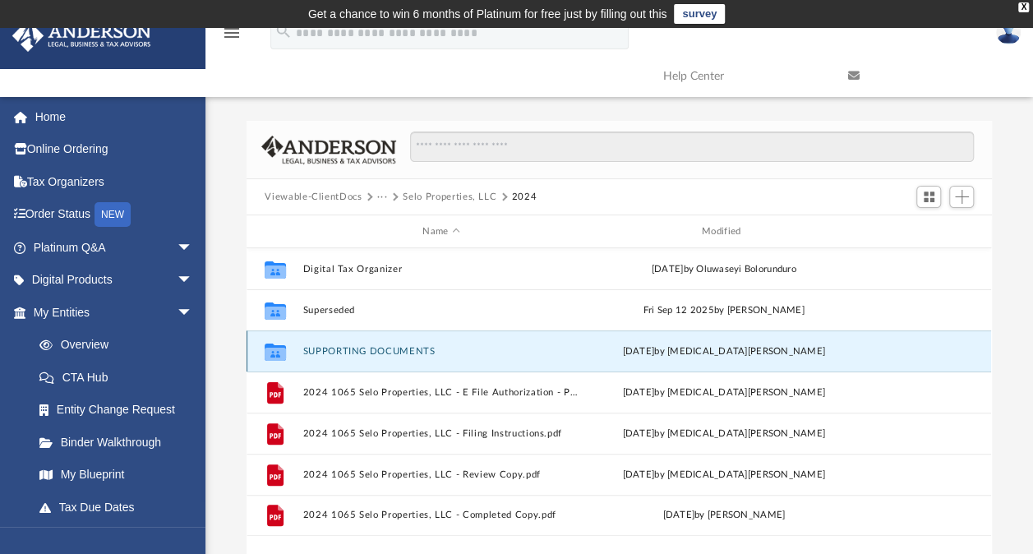
click at [402, 350] on button "SUPPORTING DOCUMENTS" at bounding box center [441, 351] width 276 height 11
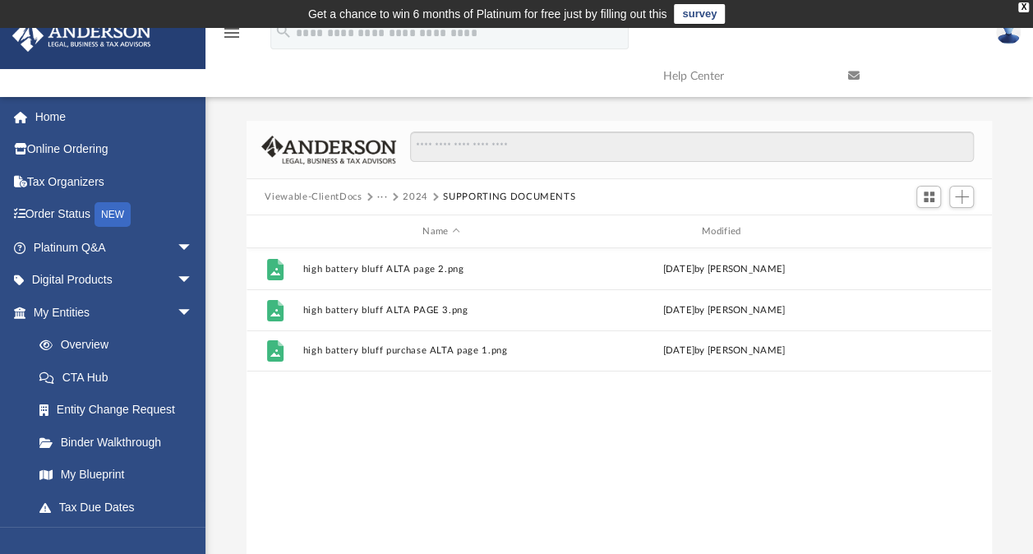
click at [380, 194] on button "···" at bounding box center [382, 197] width 11 height 15
click at [421, 201] on button "2024" at bounding box center [415, 197] width 25 height 15
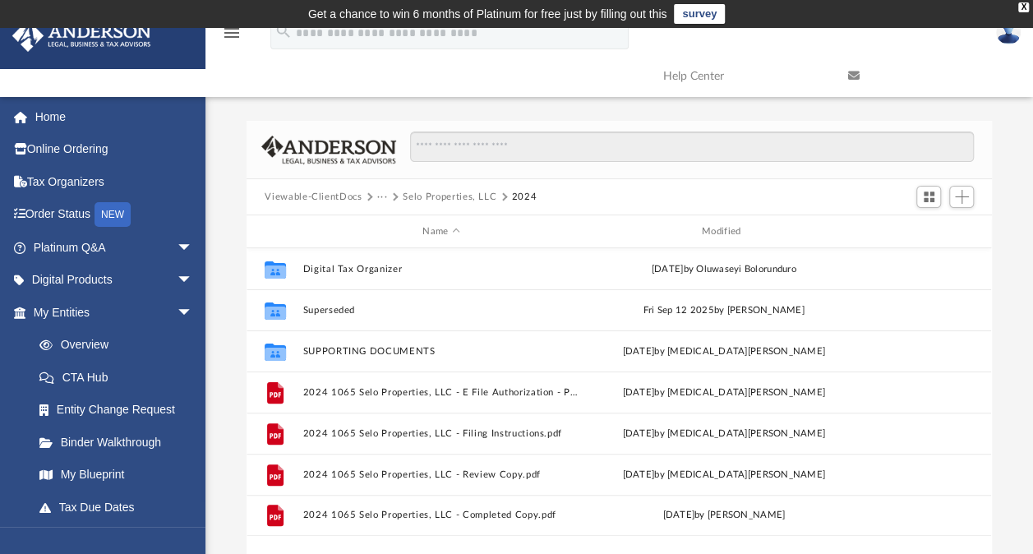
click at [382, 195] on button "···" at bounding box center [382, 197] width 11 height 15
click at [393, 223] on li "Tax" at bounding box center [393, 225] width 16 height 17
click at [418, 192] on button "Selo Properties, LLC" at bounding box center [450, 197] width 94 height 15
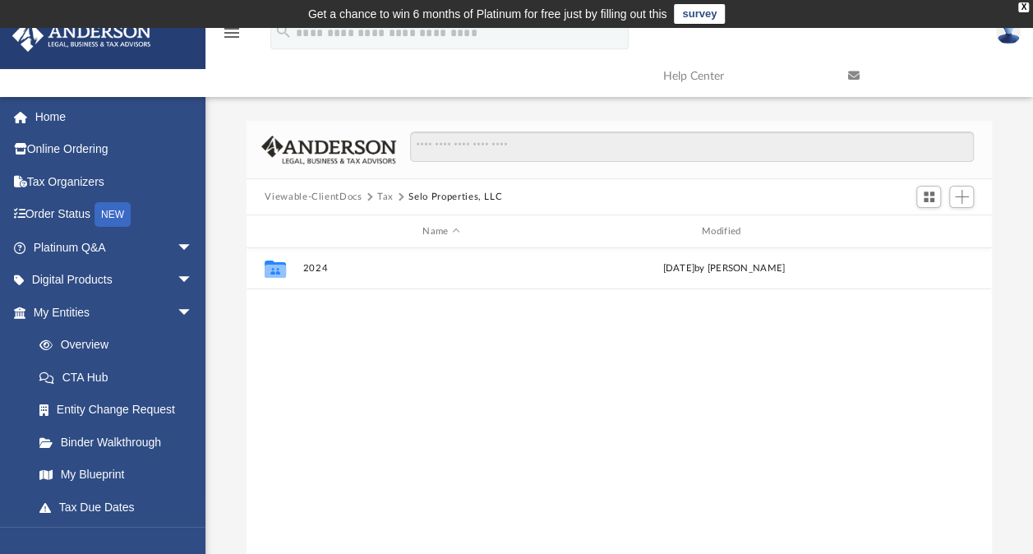
click at [379, 197] on button "Tax" at bounding box center [385, 197] width 16 height 15
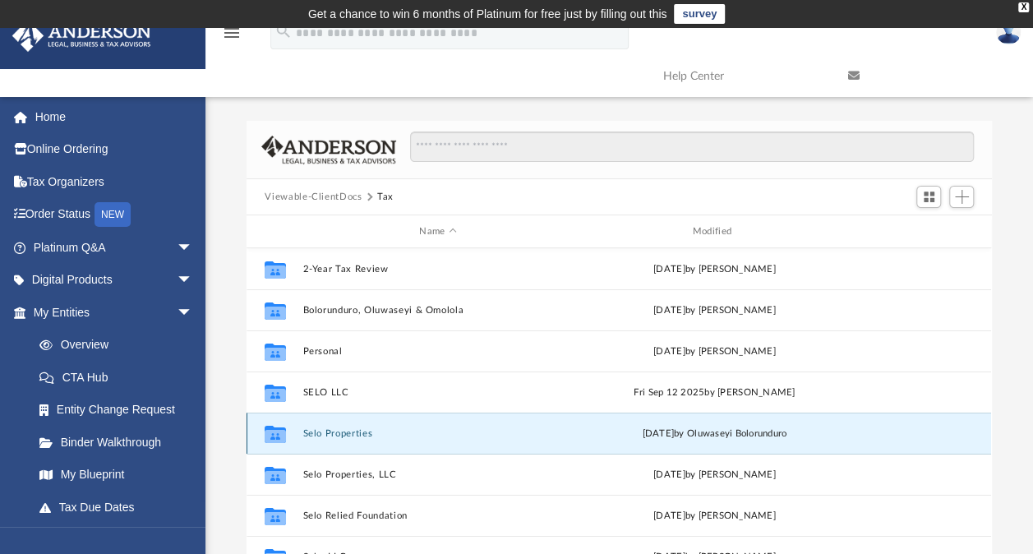
click at [348, 428] on button "Selo Properties" at bounding box center [438, 433] width 270 height 11
